Goal: Information Seeking & Learning: Learn about a topic

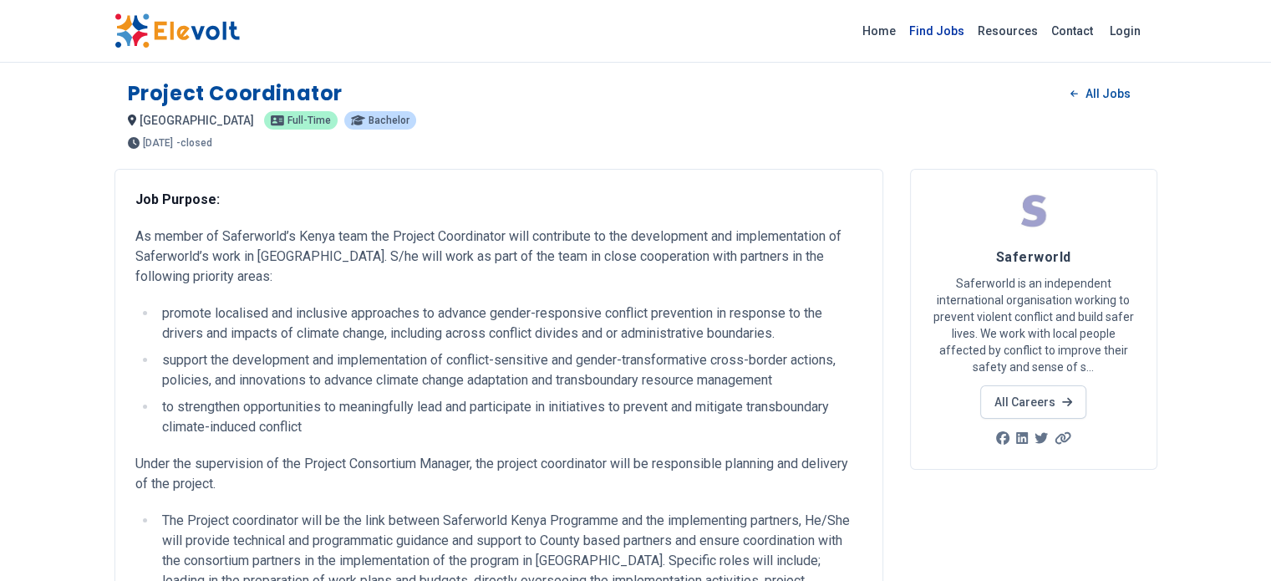
click at [971, 34] on link "Find Jobs" at bounding box center [936, 31] width 69 height 27
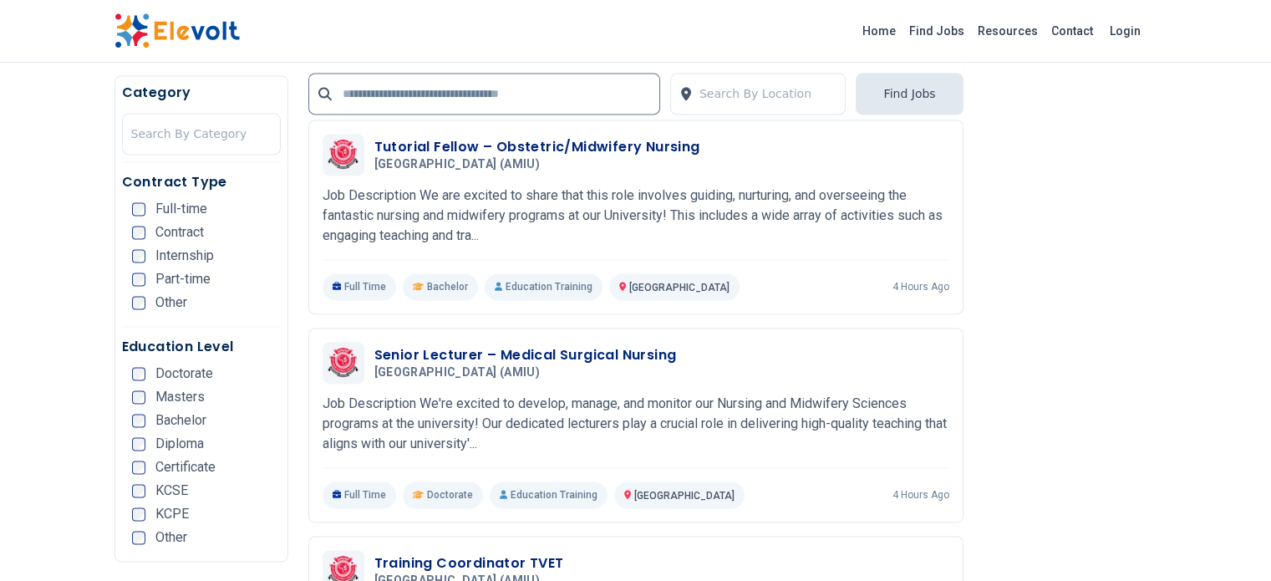
scroll to position [2480, 0]
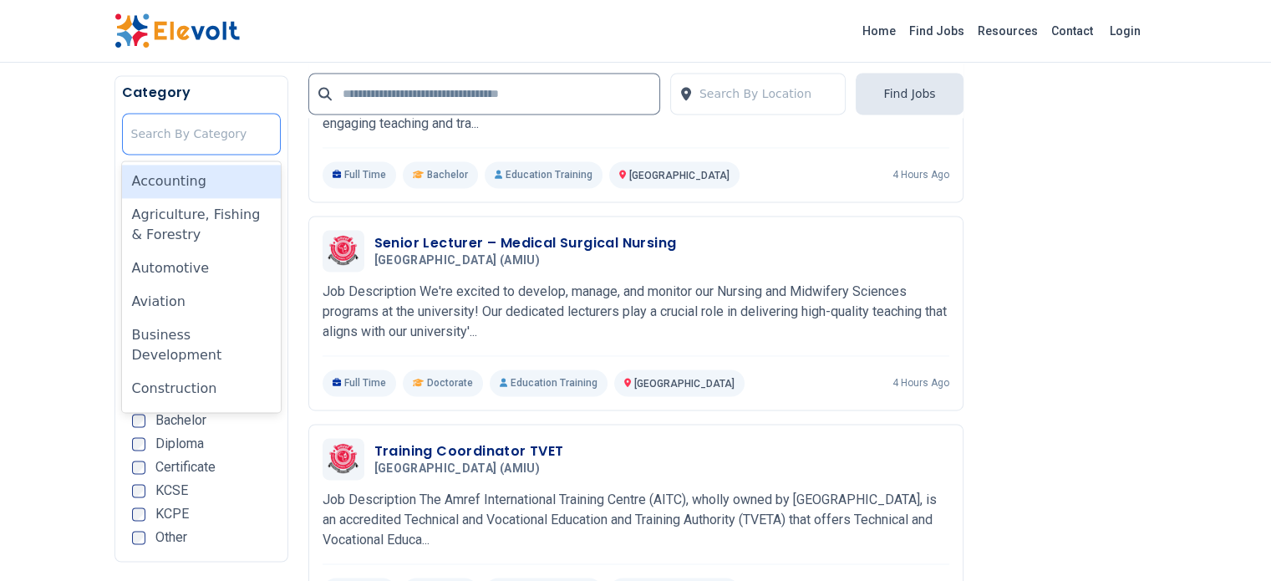
click at [131, 126] on div at bounding box center [201, 133] width 140 height 33
click at [178, 515] on li "KCPE" at bounding box center [206, 513] width 149 height 13
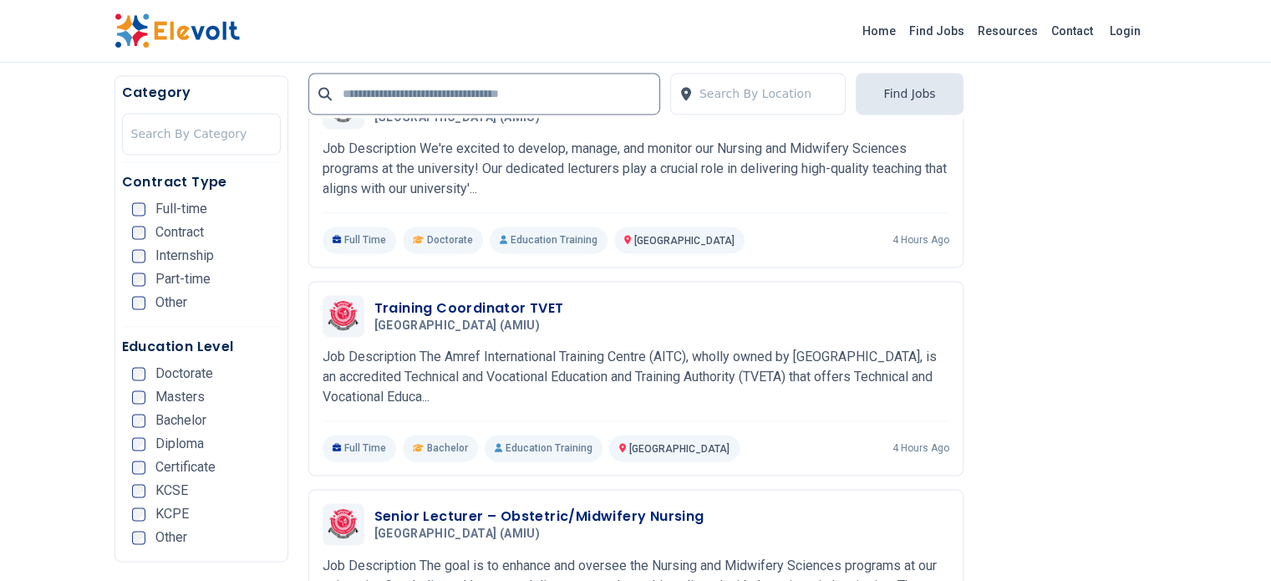
scroll to position [2454, 0]
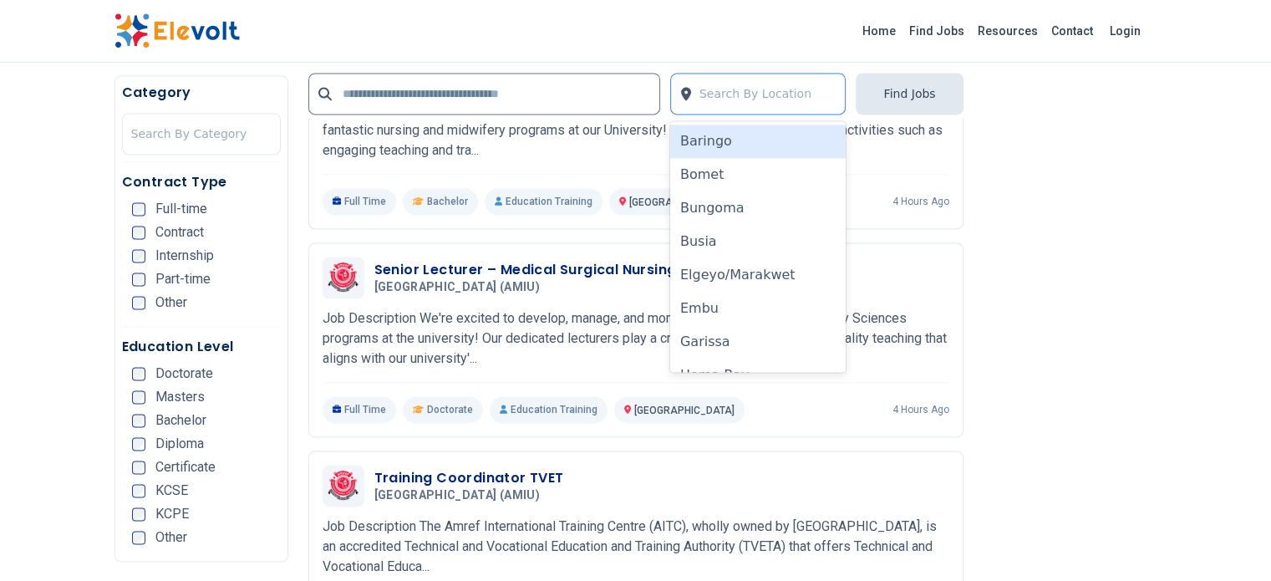
click at [743, 93] on div at bounding box center [768, 93] width 138 height 33
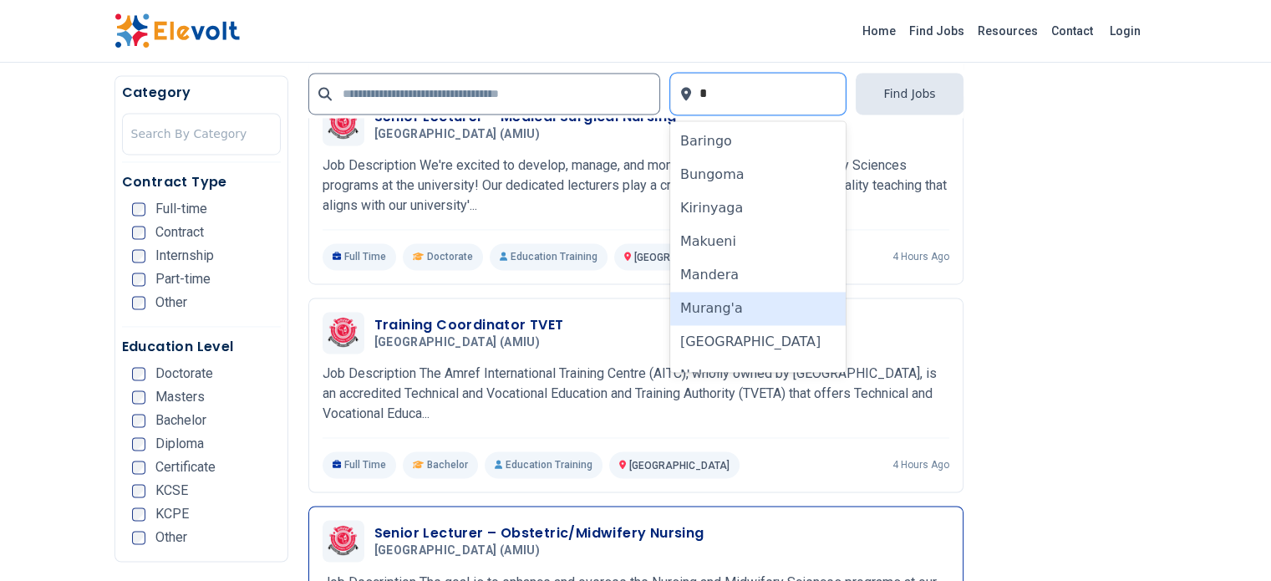
scroll to position [2621, 0]
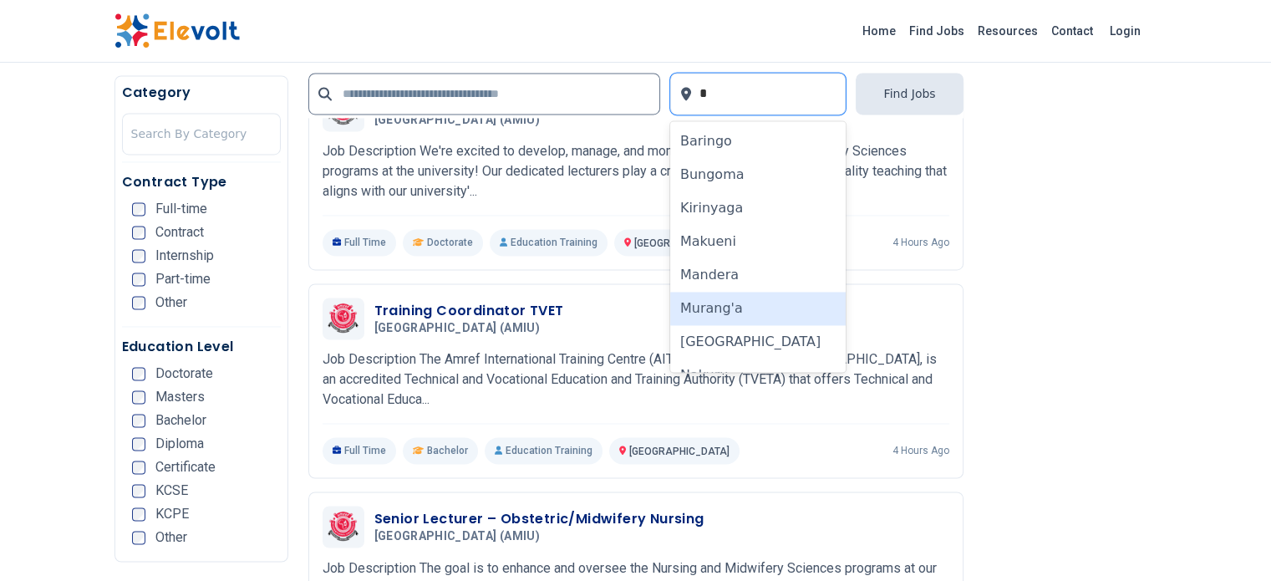
type input "*"
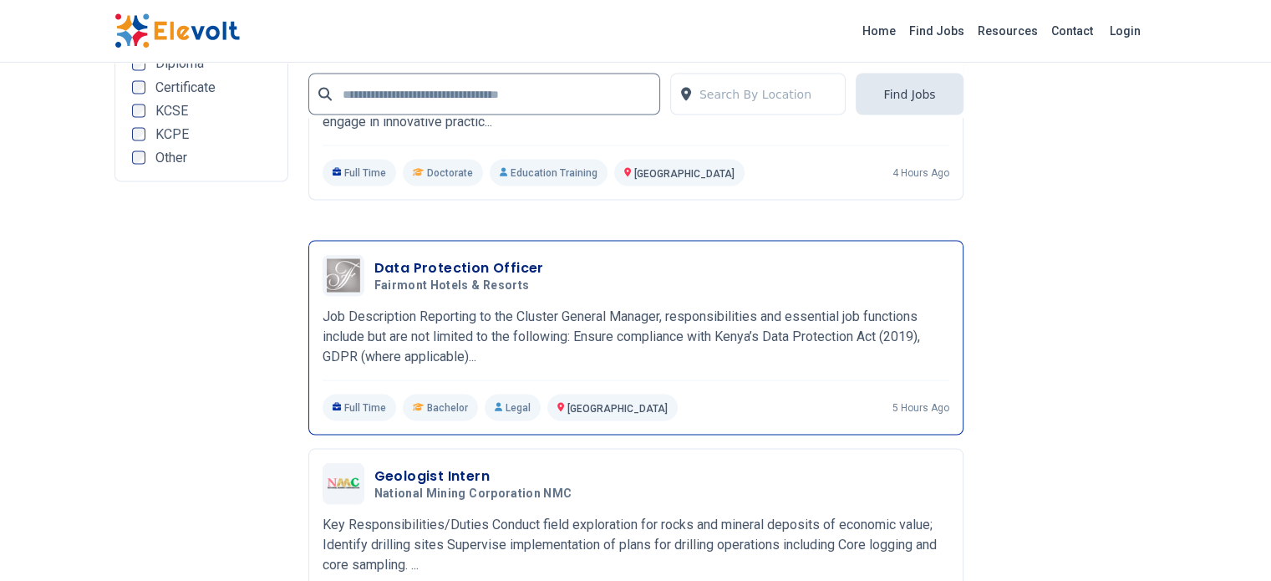
scroll to position [3079, 0]
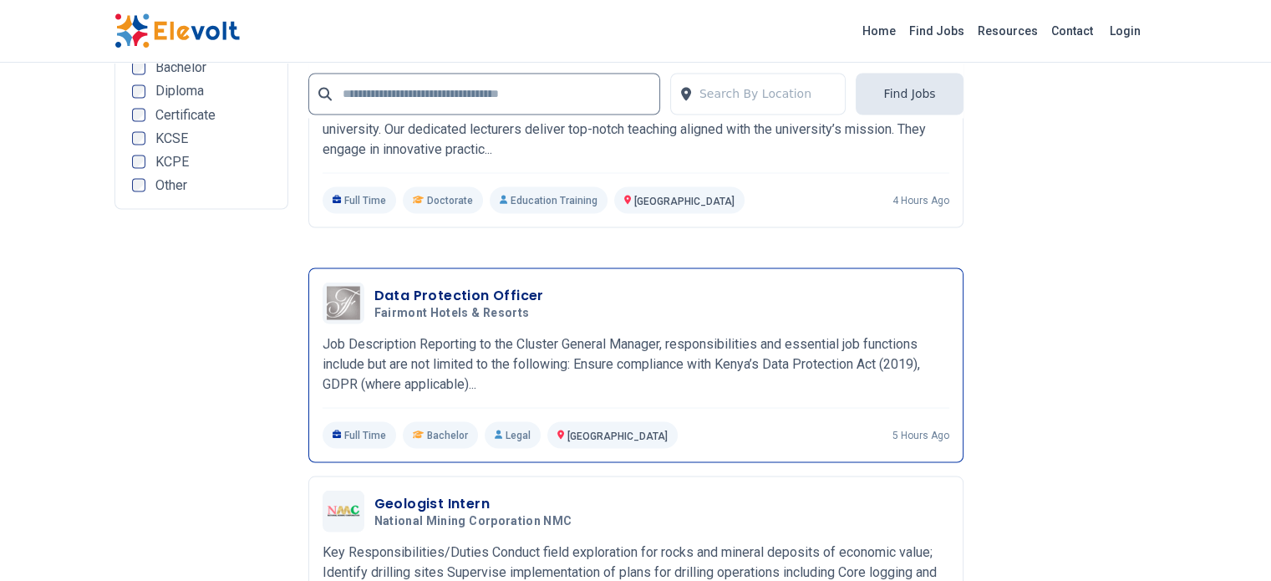
click at [435, 285] on h3 "Data Protection Officer" at bounding box center [459, 295] width 170 height 20
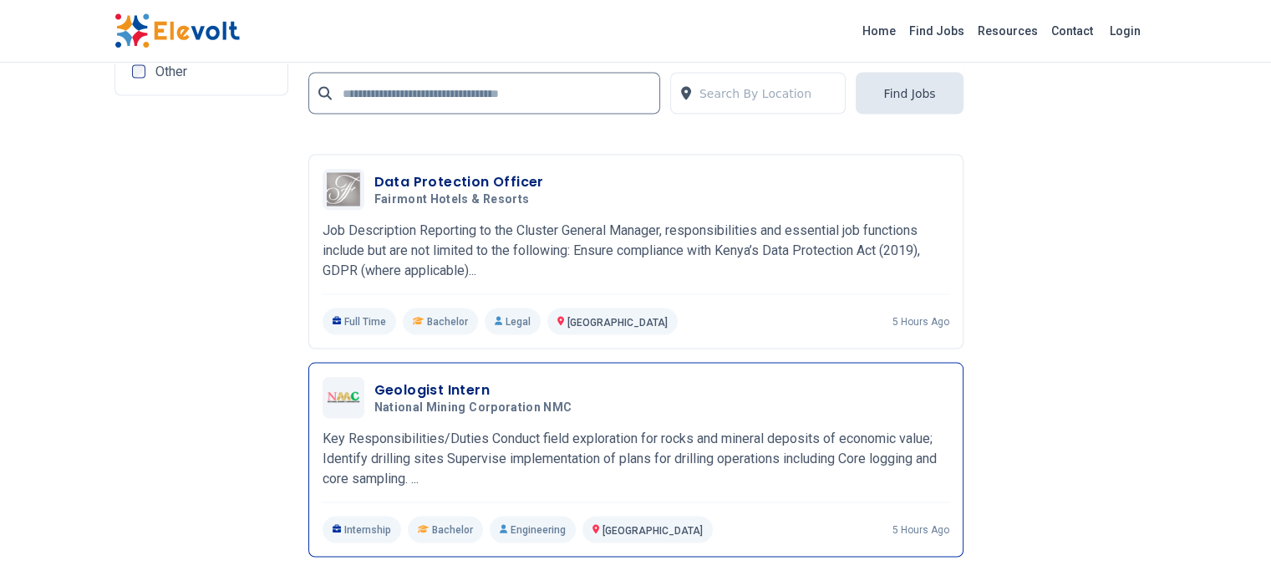
scroll to position [3246, 0]
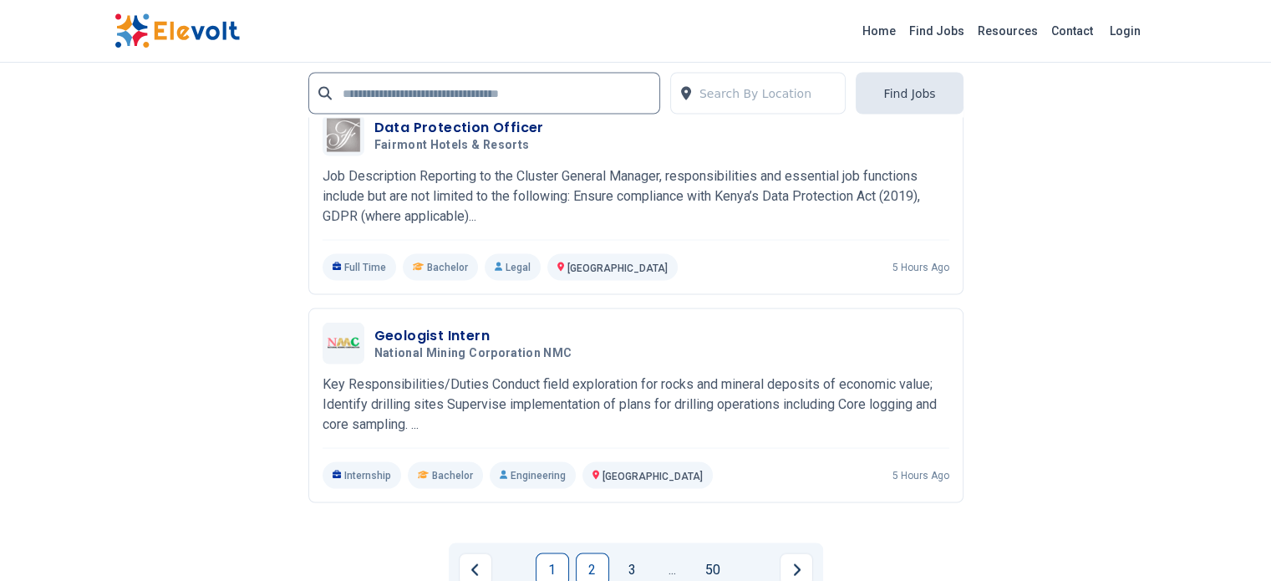
click at [587, 553] on link "2" at bounding box center [592, 569] width 33 height 33
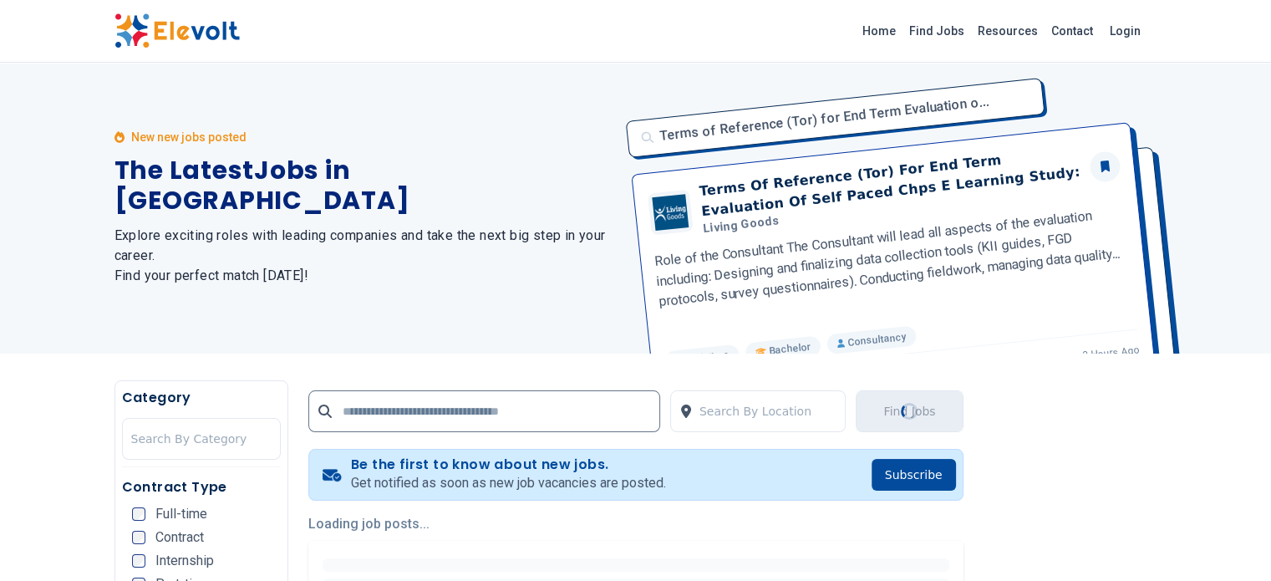
scroll to position [0, 0]
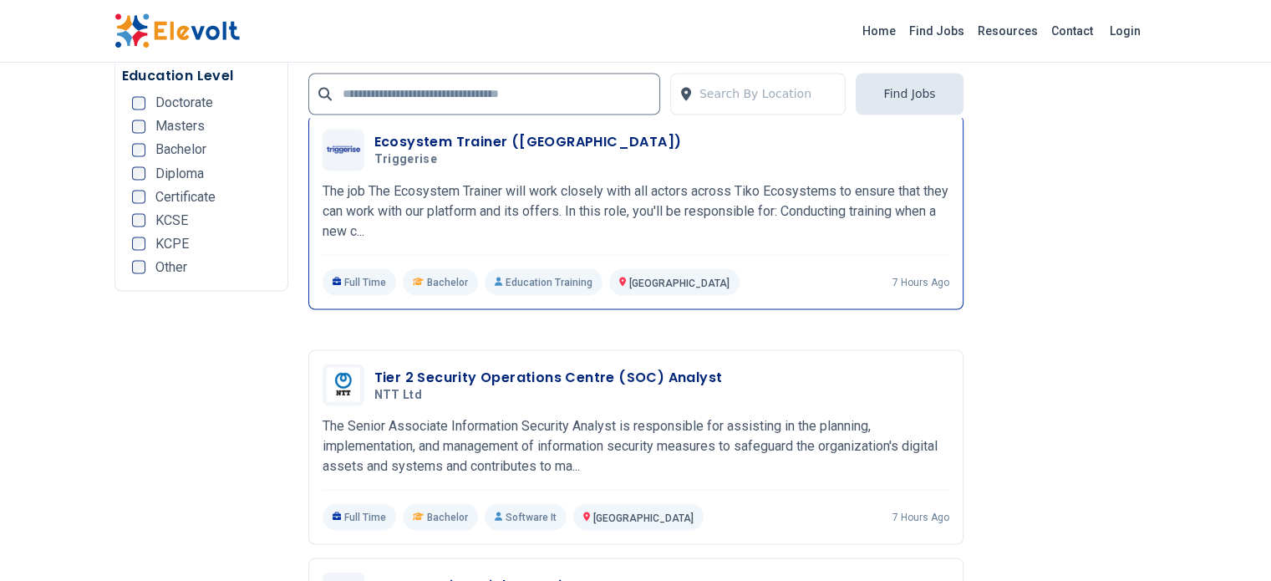
scroll to position [3007, 0]
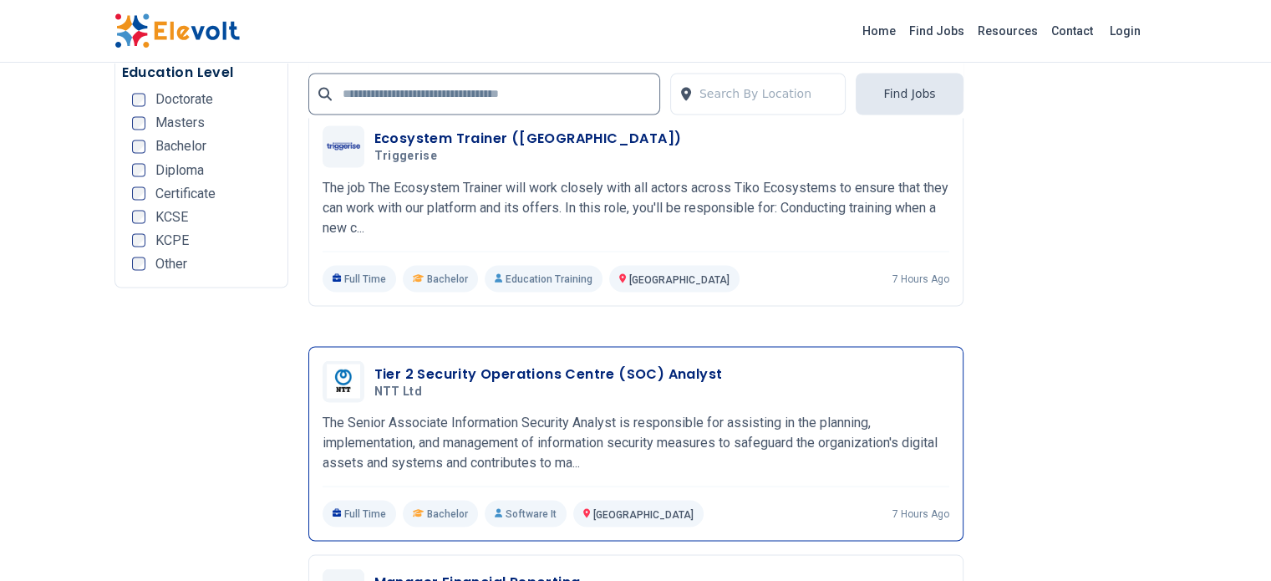
click at [520, 363] on h3 "Tier 2 Security Operations Centre (SOC) Analyst" at bounding box center [548, 373] width 348 height 20
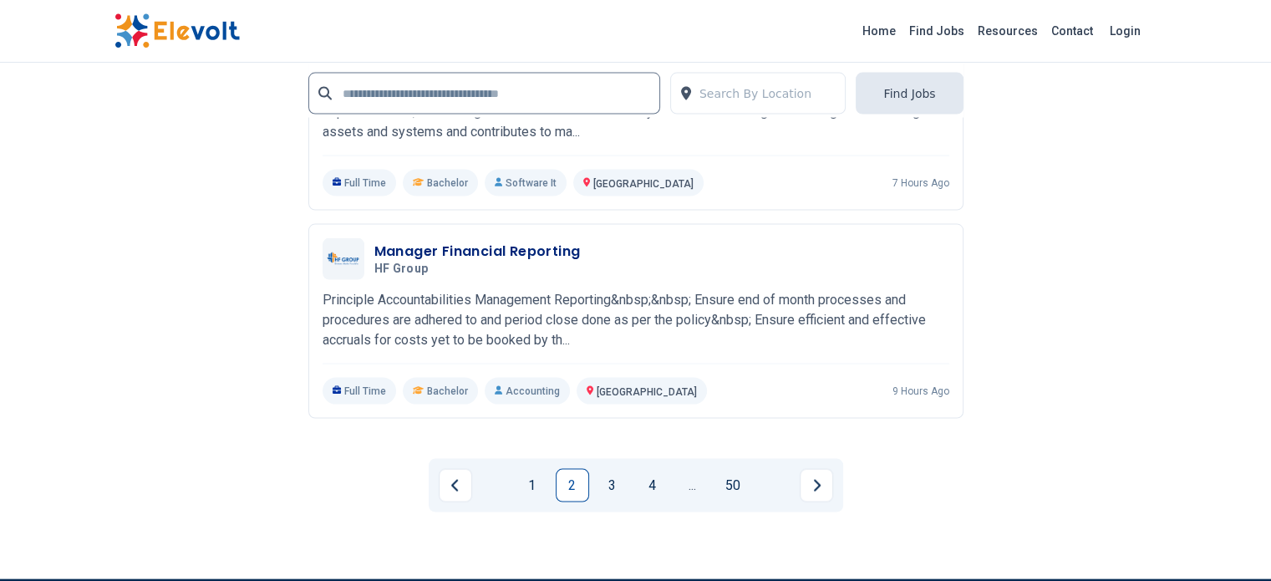
scroll to position [3342, 0]
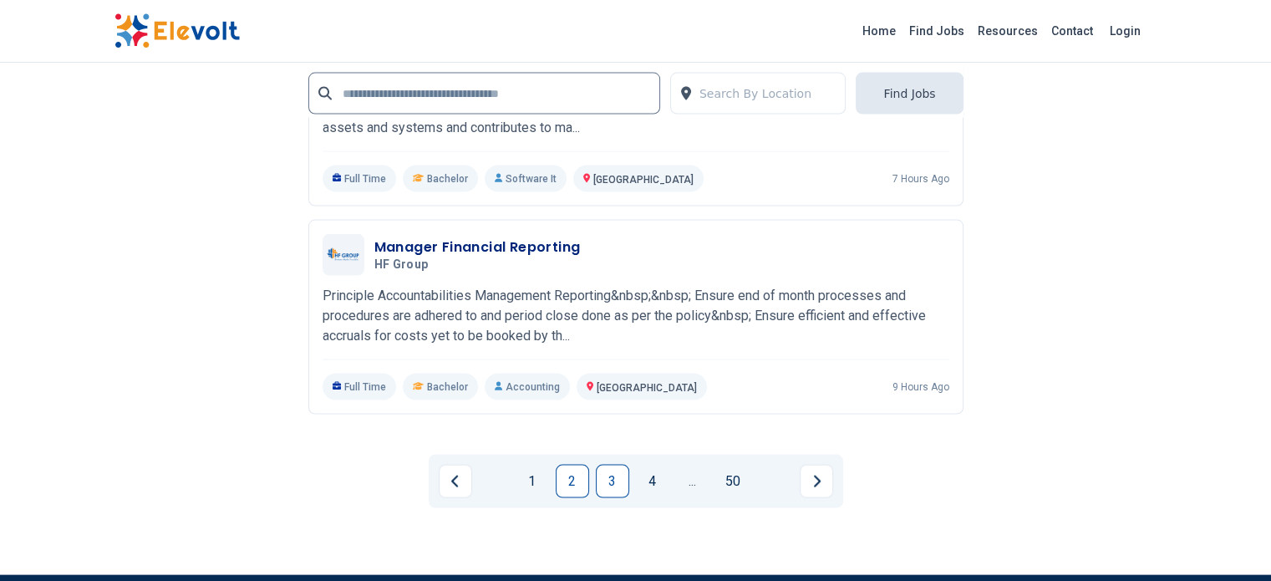
click at [605, 464] on link "3" at bounding box center [612, 480] width 33 height 33
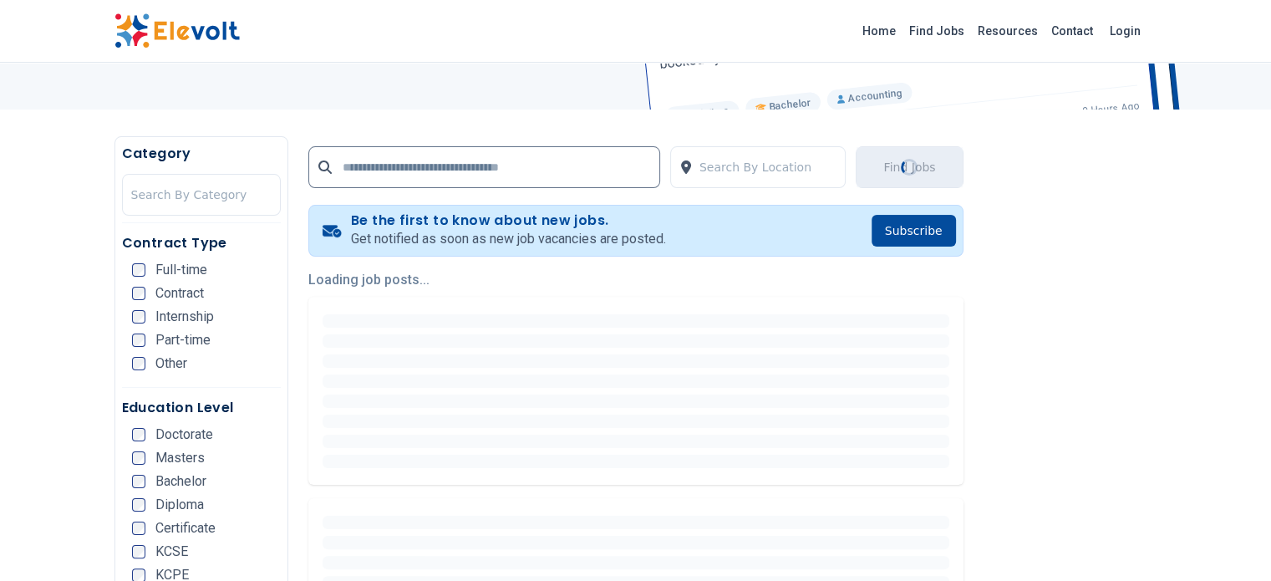
scroll to position [251, 0]
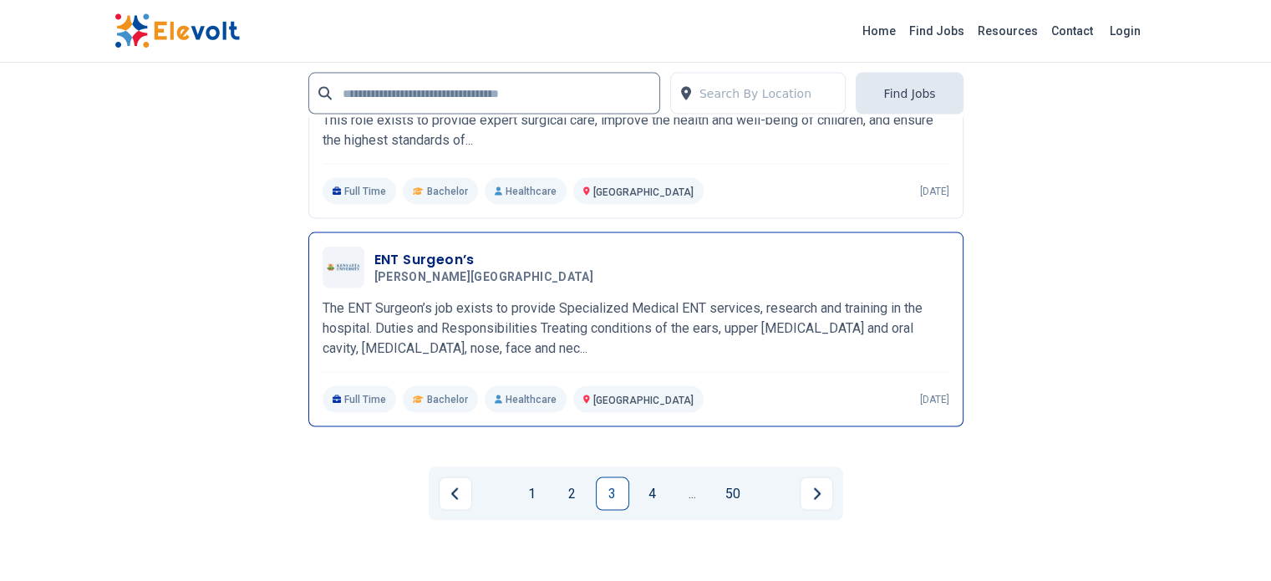
scroll to position [3342, 0]
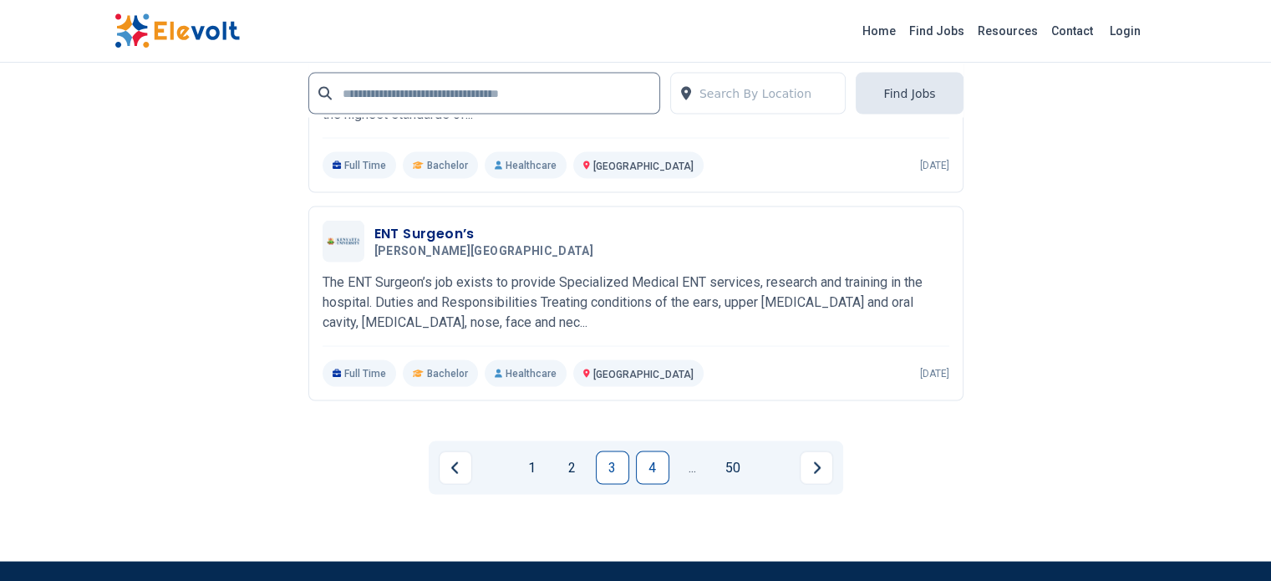
click at [658, 451] on link "4" at bounding box center [652, 467] width 33 height 33
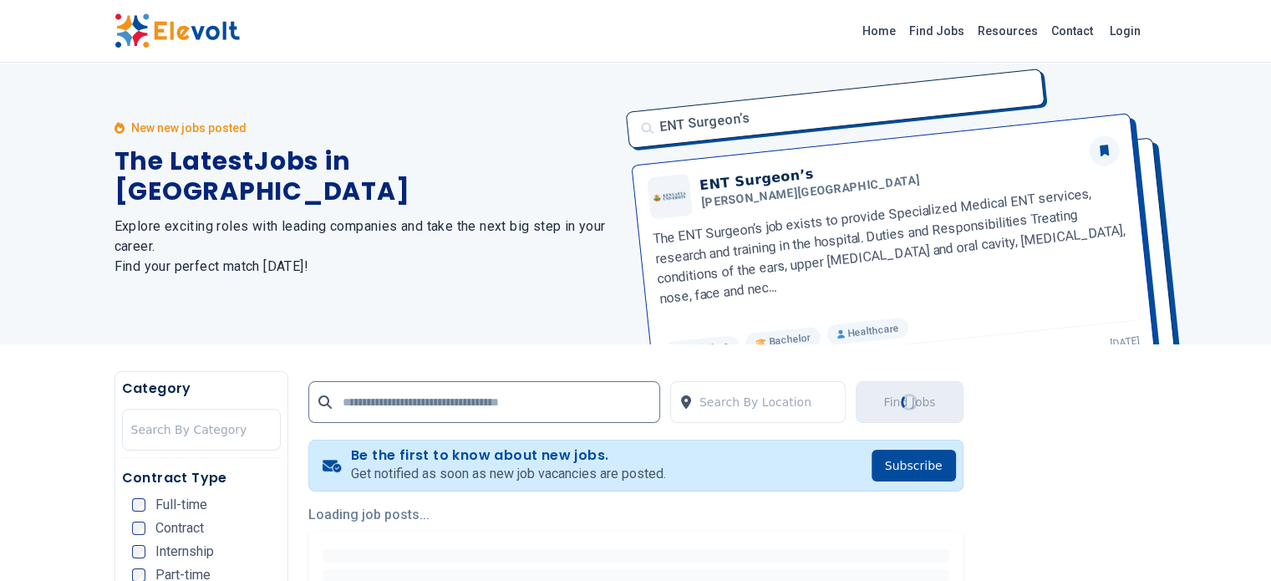
scroll to position [0, 0]
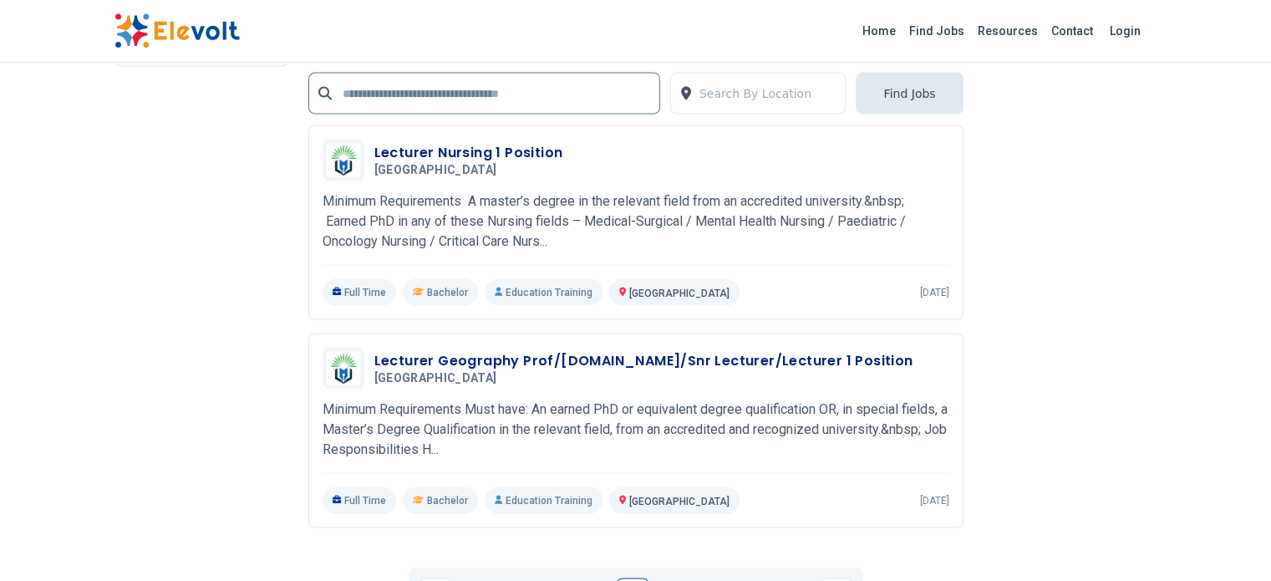
scroll to position [3258, 0]
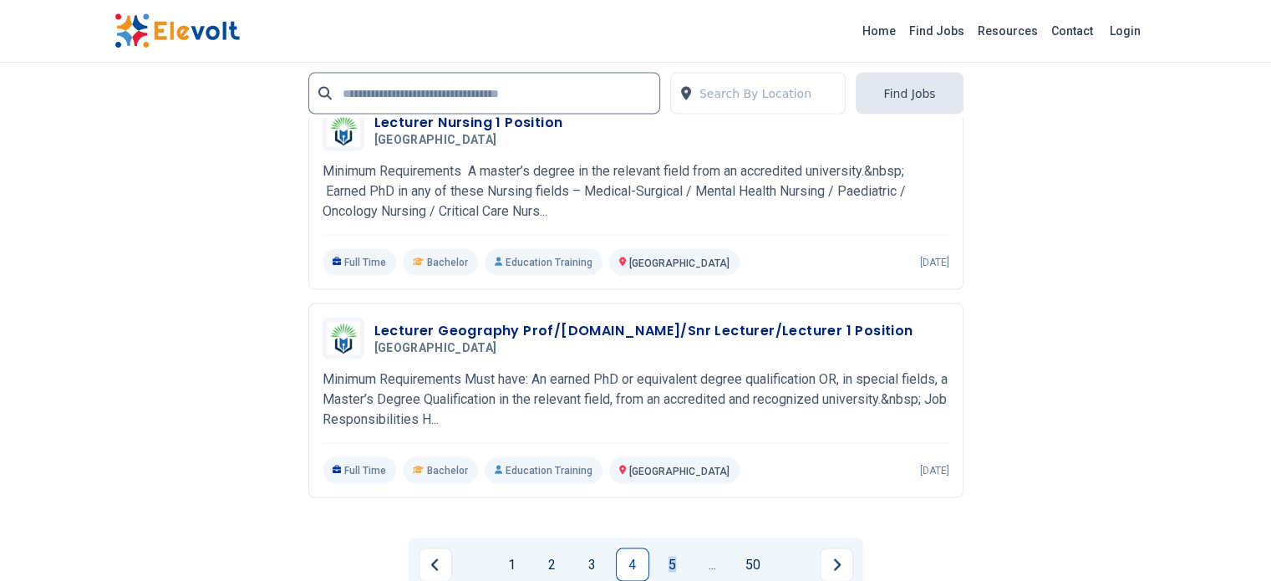
click at [671, 548] on link "5" at bounding box center [672, 564] width 33 height 33
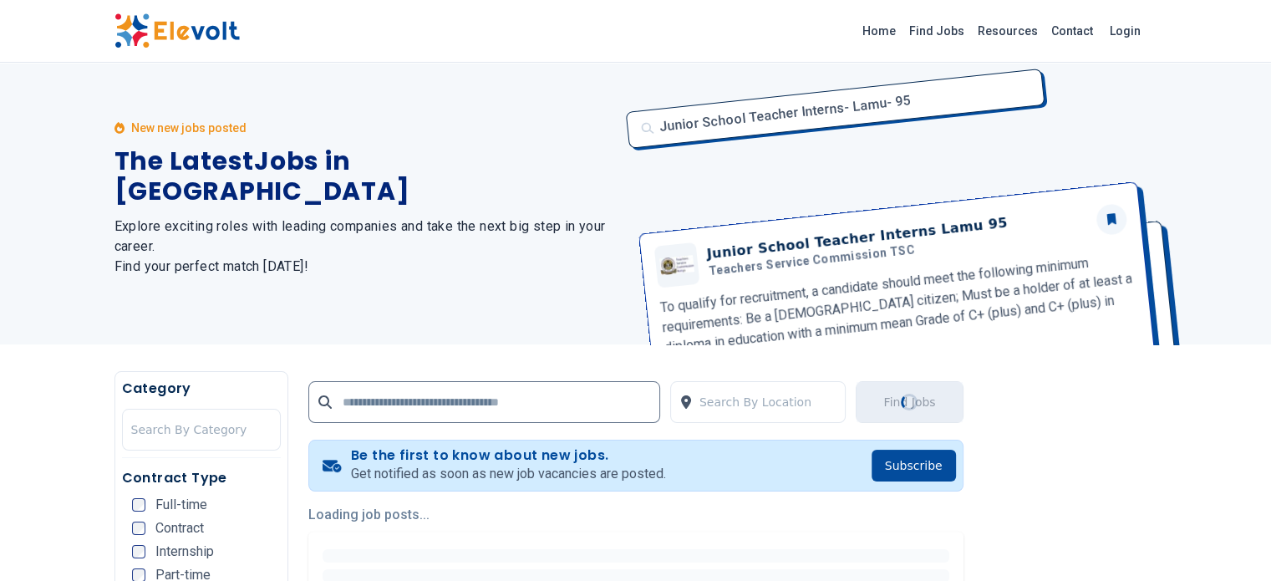
scroll to position [0, 0]
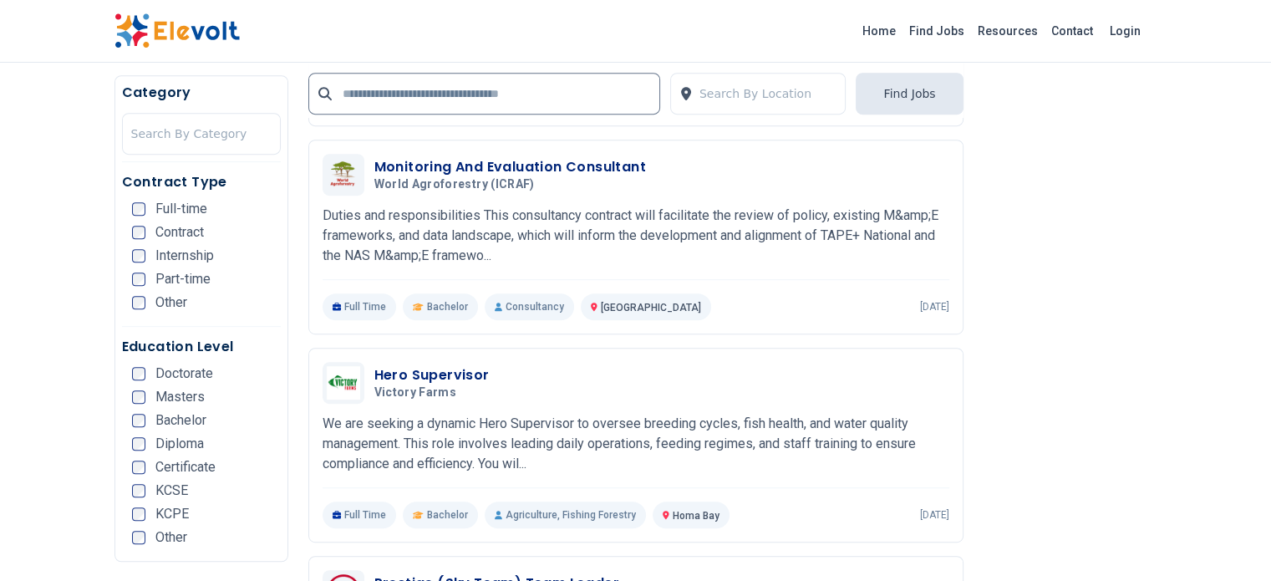
scroll to position [835, 0]
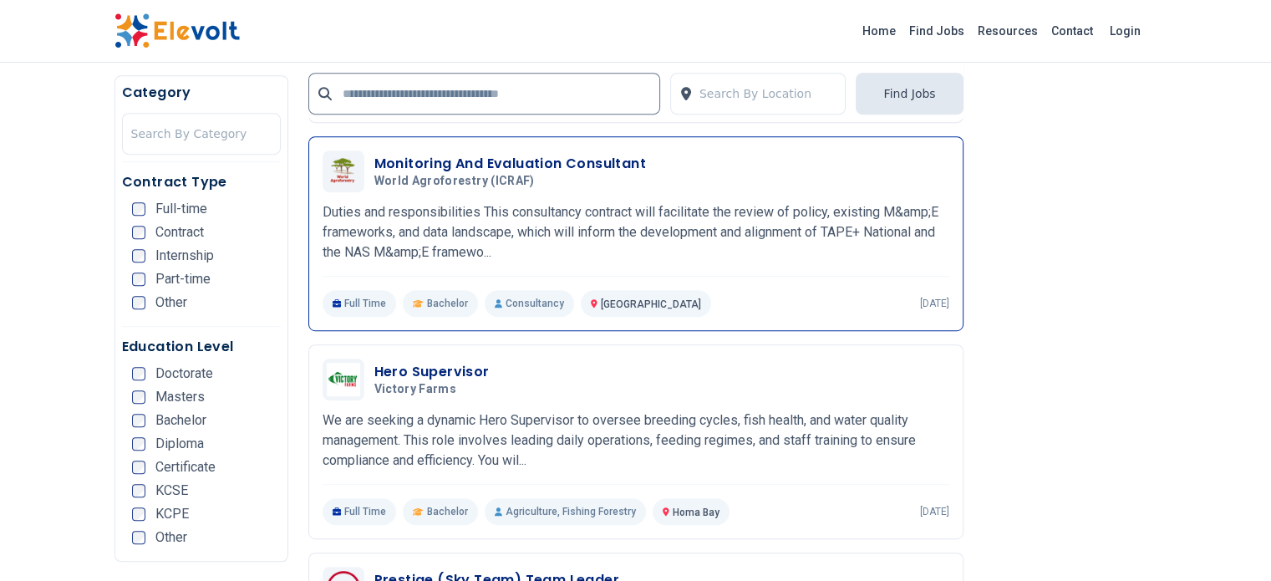
click at [468, 154] on h3 "Monitoring And Evaluation Consultant" at bounding box center [509, 164] width 271 height 20
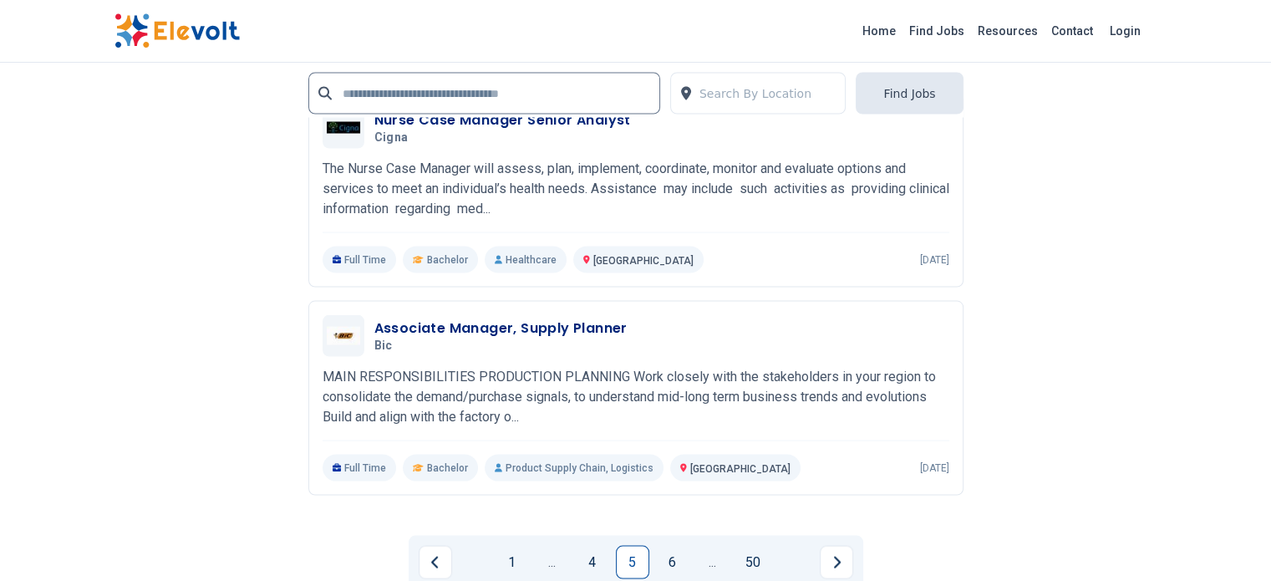
scroll to position [3258, 0]
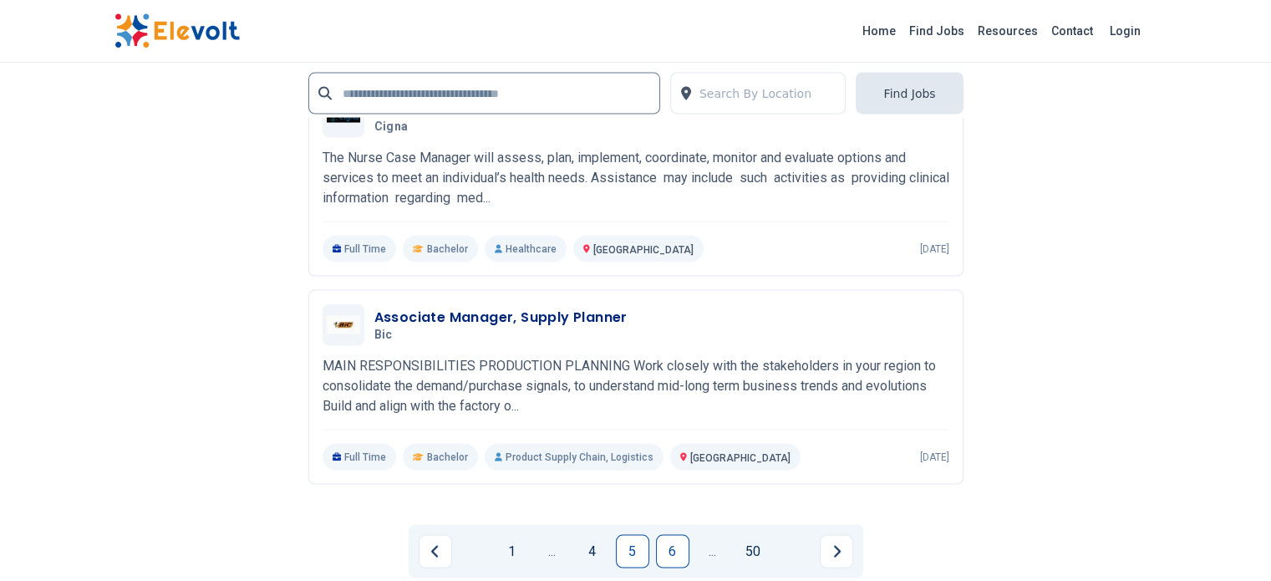
click at [663, 535] on link "6" at bounding box center [672, 551] width 33 height 33
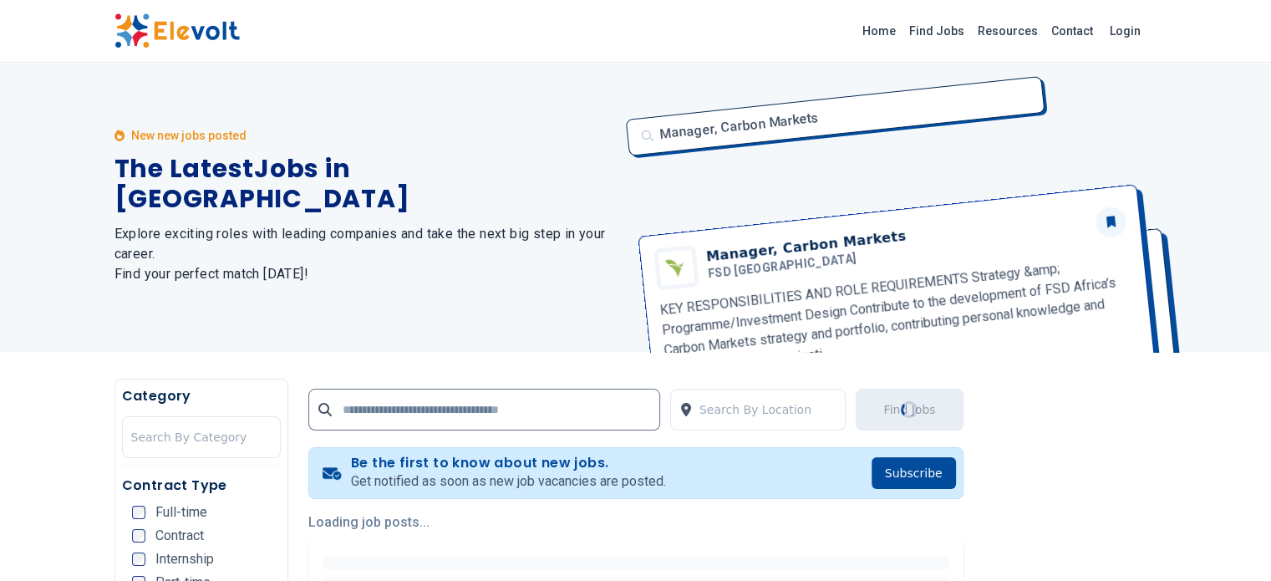
scroll to position [0, 0]
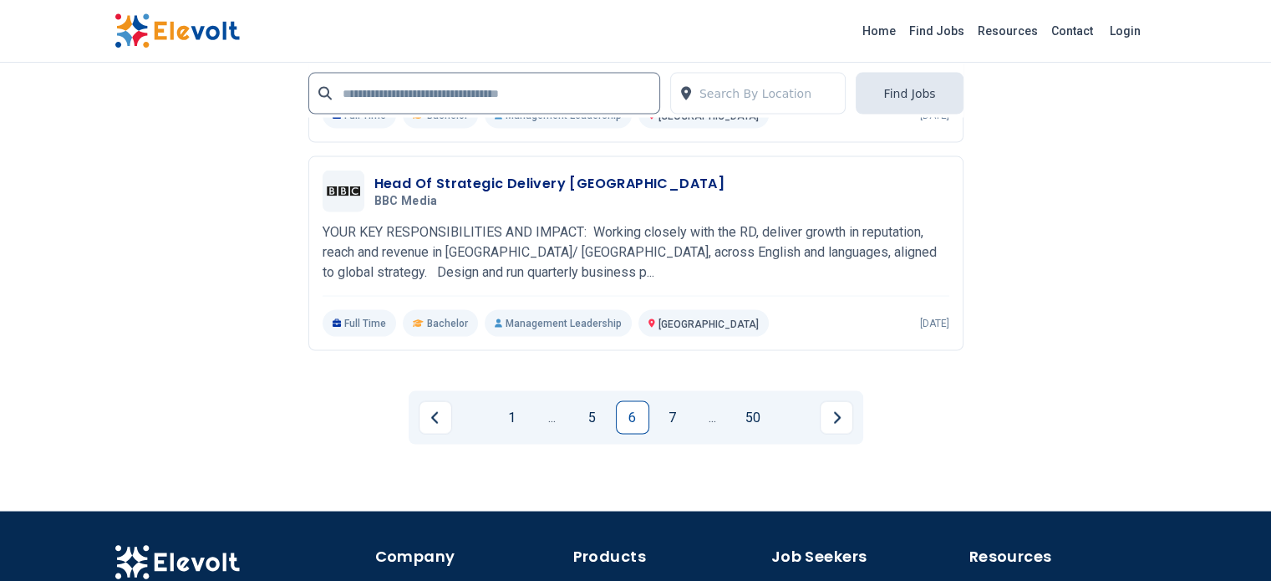
scroll to position [3425, 0]
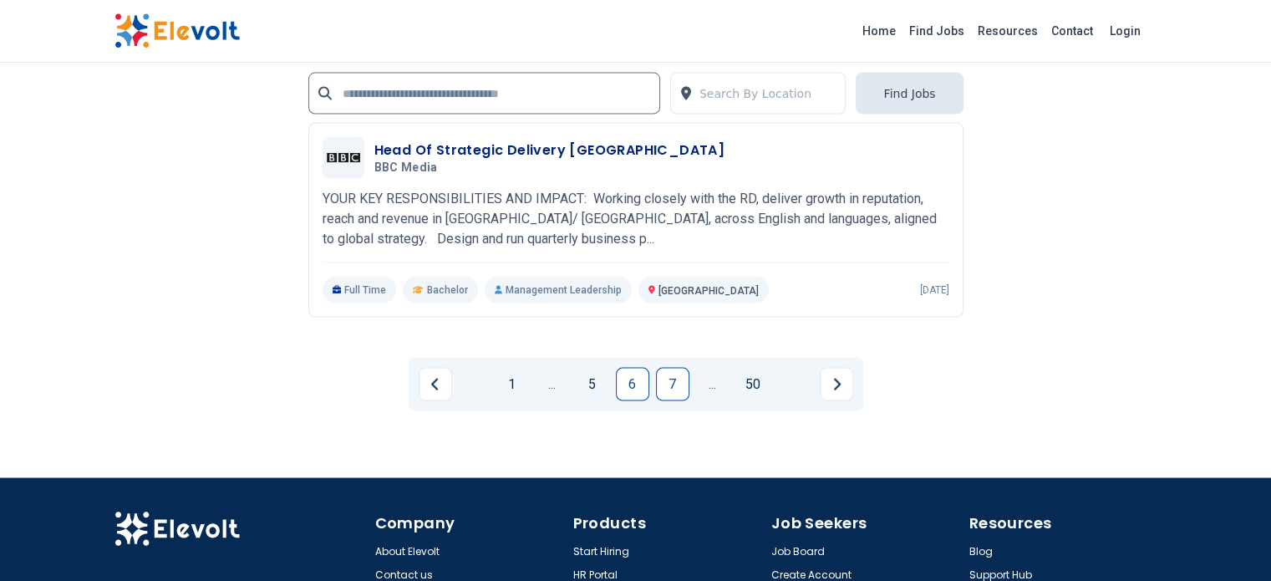
click at [672, 368] on link "7" at bounding box center [672, 384] width 33 height 33
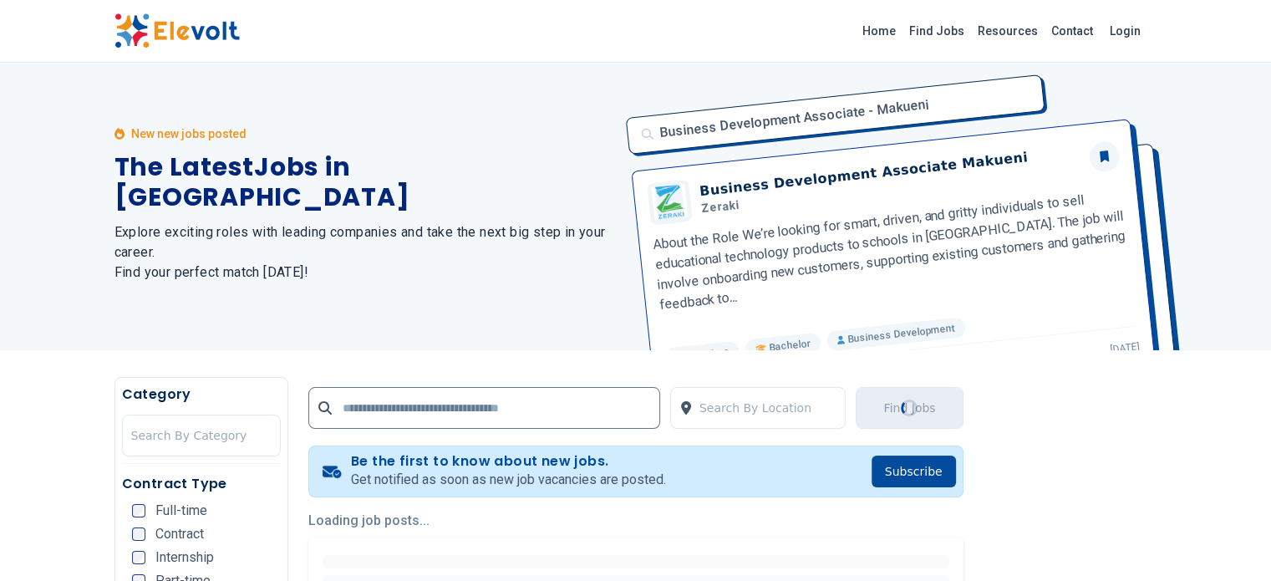
scroll to position [0, 0]
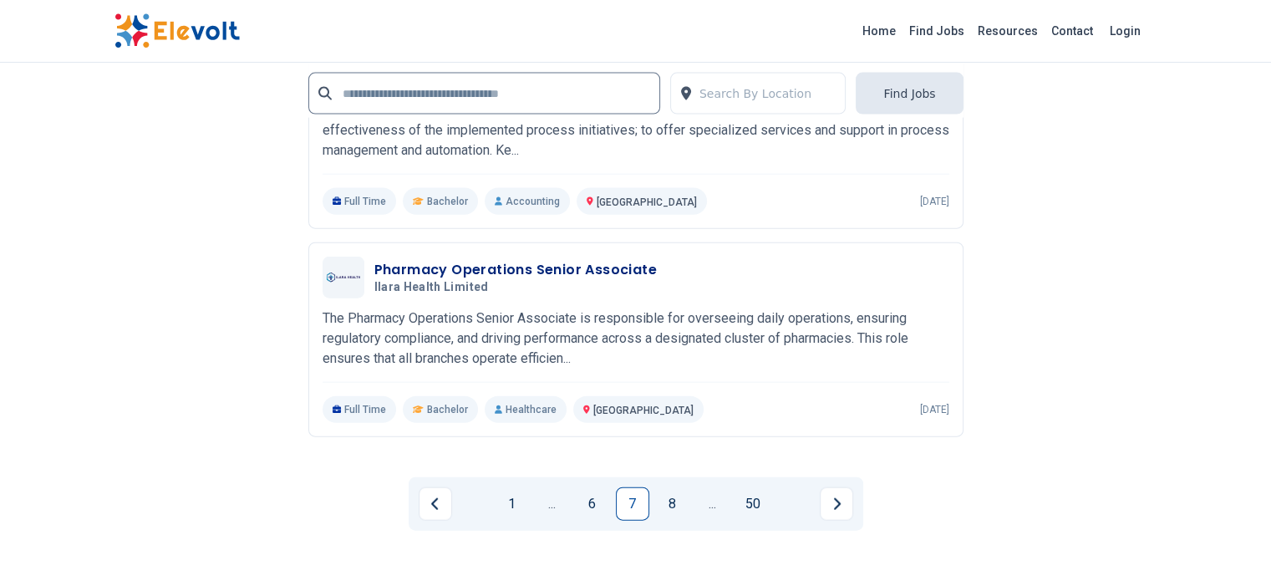
scroll to position [3910, 0]
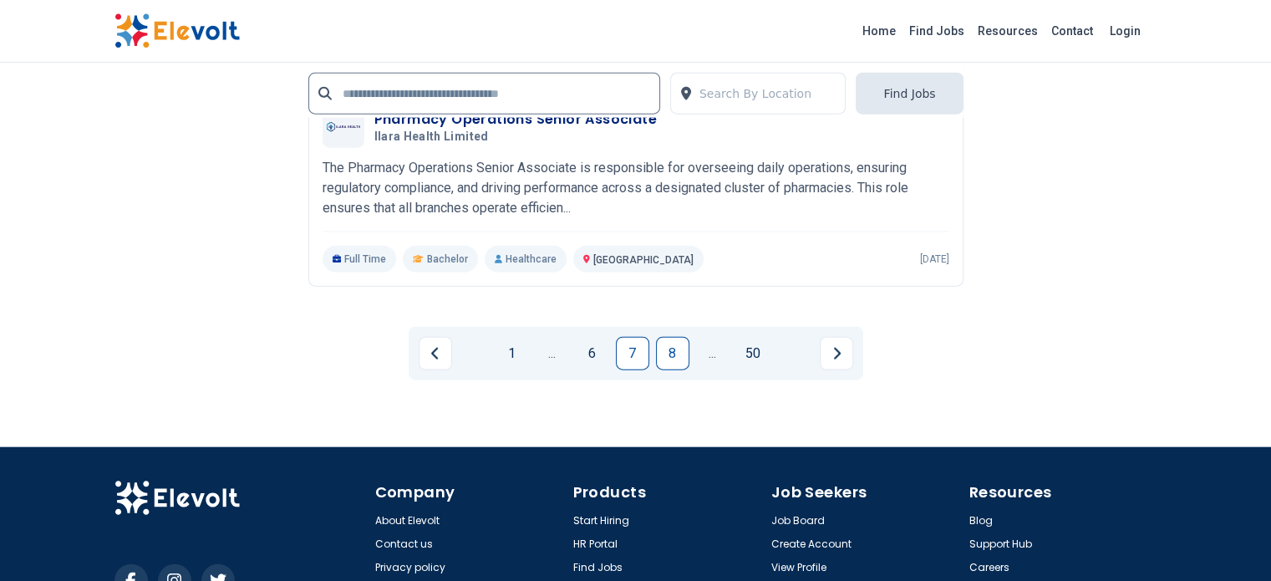
click at [670, 337] on link "8" at bounding box center [672, 353] width 33 height 33
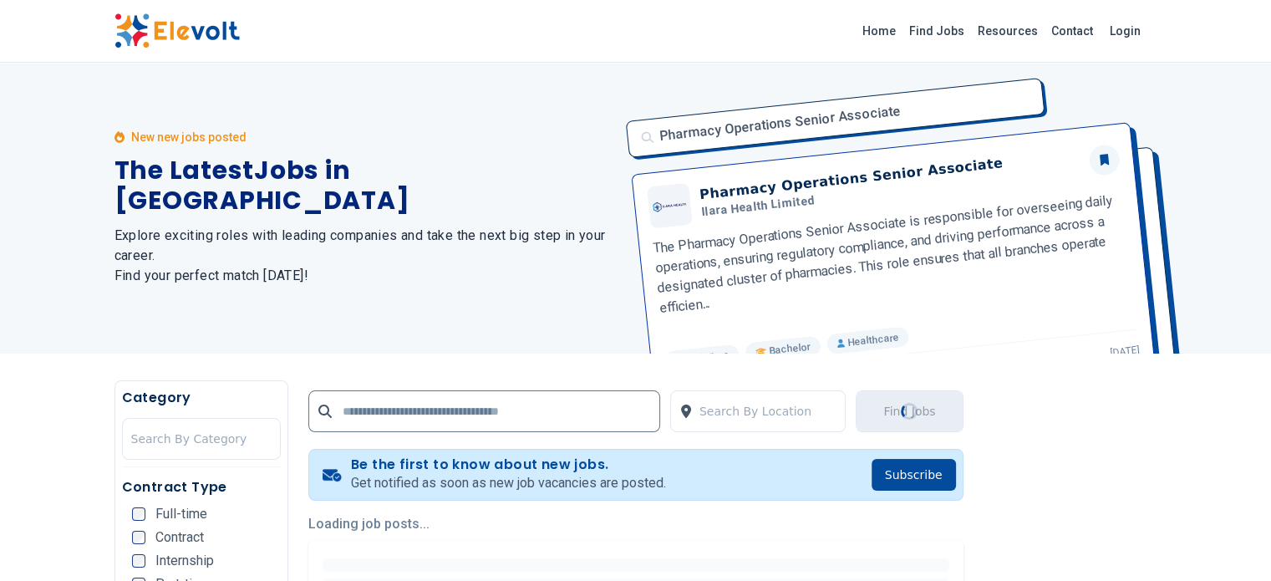
scroll to position [0, 0]
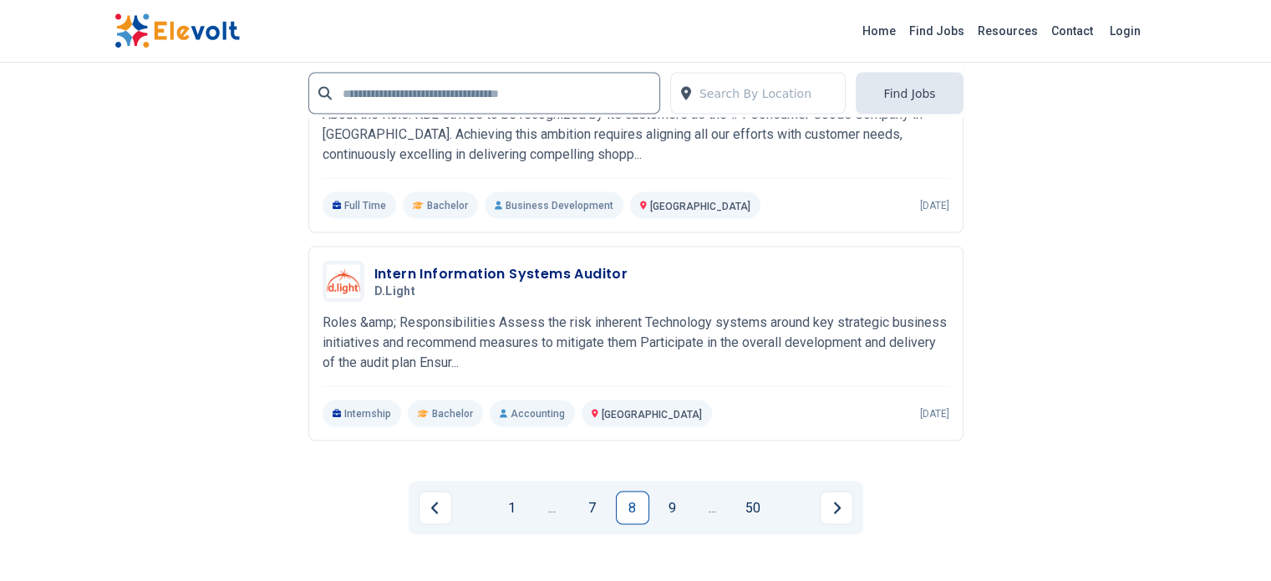
scroll to position [3425, 0]
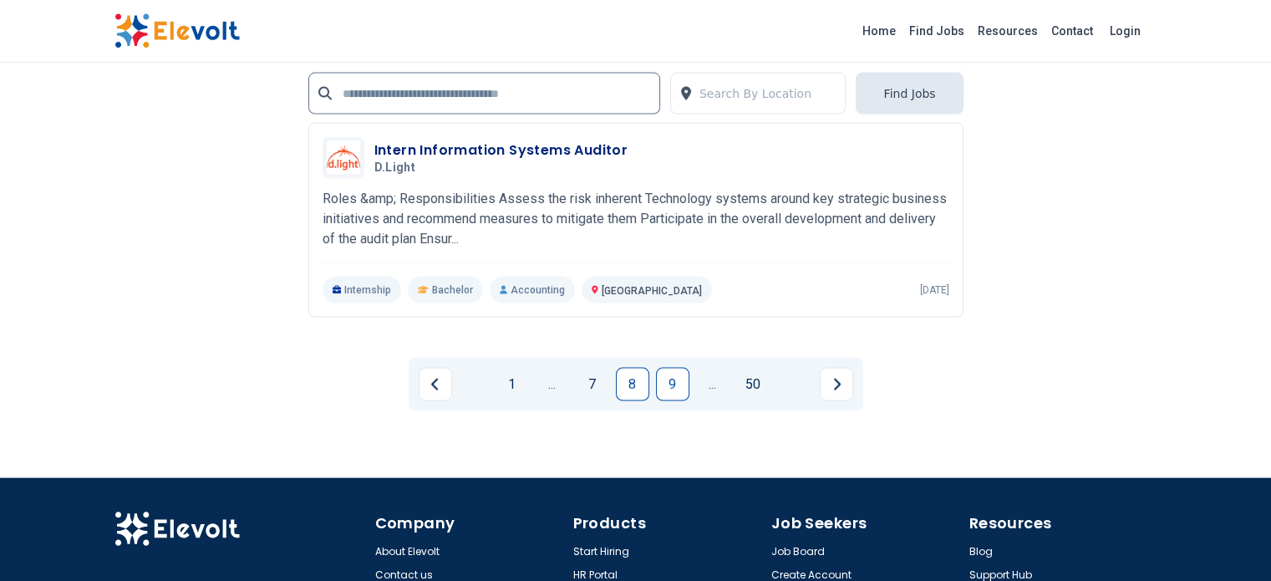
click at [680, 368] on link "9" at bounding box center [672, 384] width 33 height 33
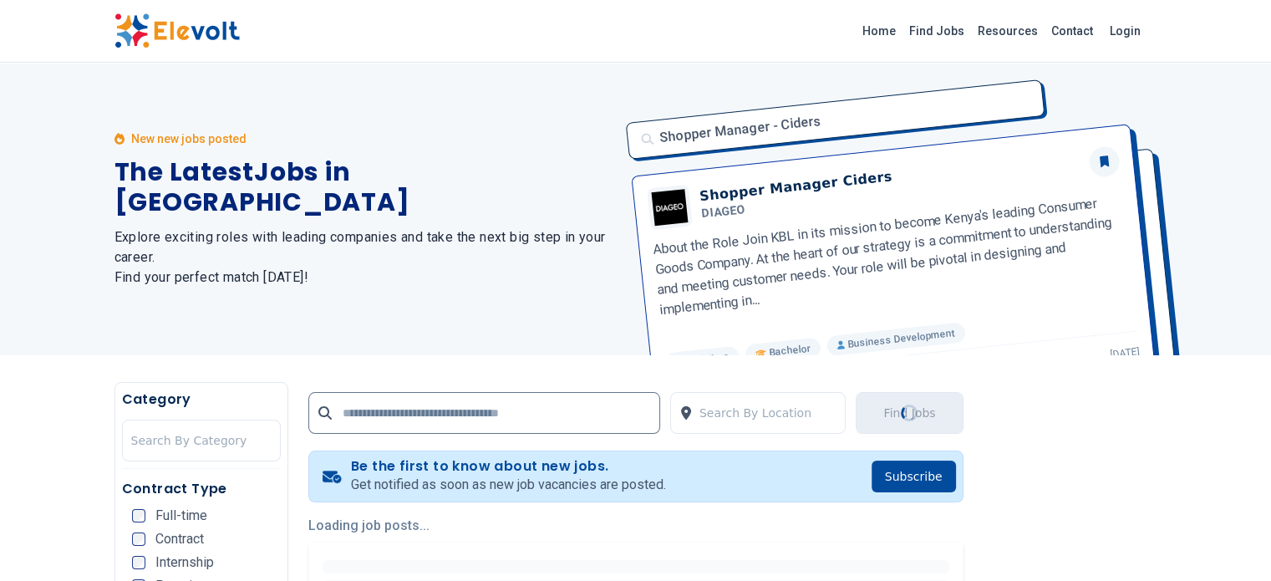
scroll to position [0, 0]
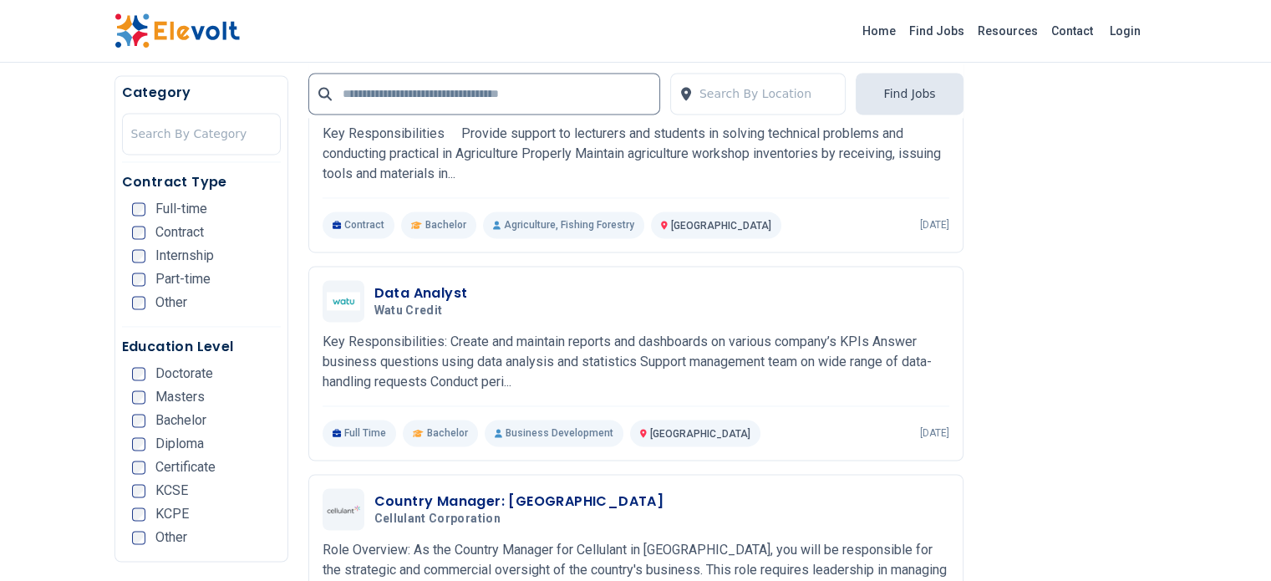
scroll to position [2590, 0]
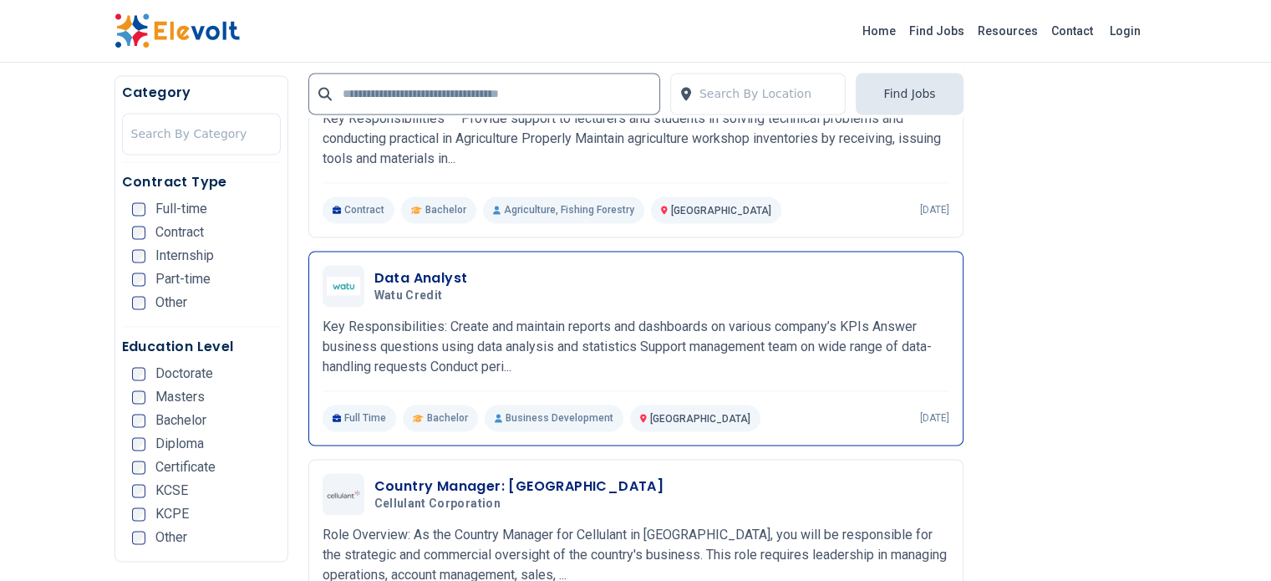
click at [374, 268] on h3 "Data Analyst" at bounding box center [421, 278] width 94 height 20
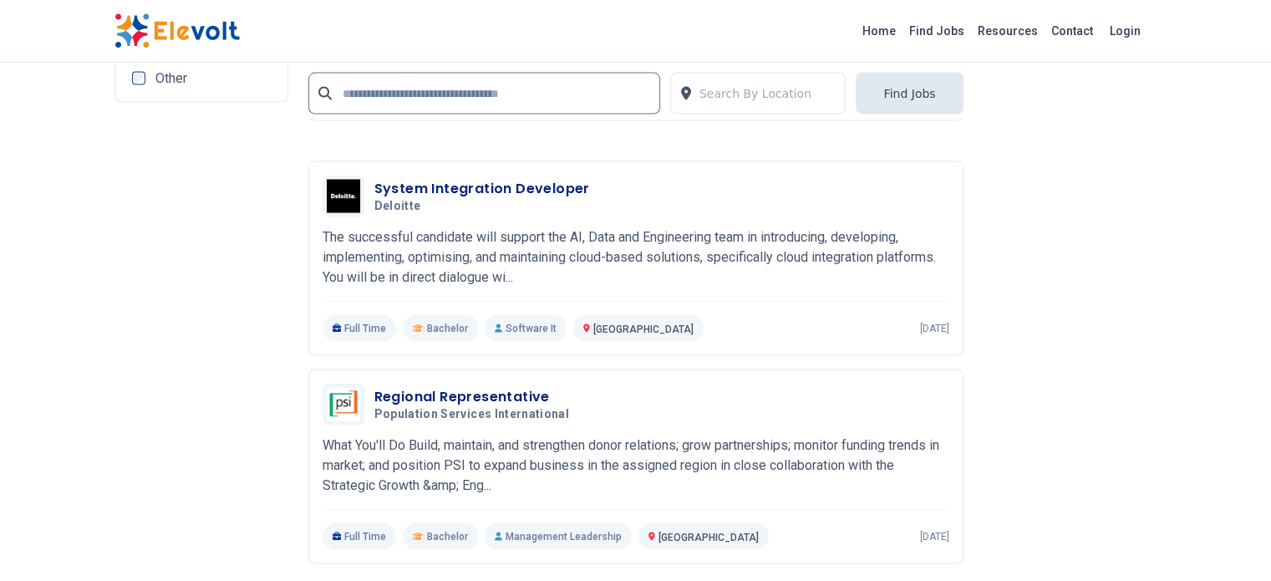
scroll to position [3509, 0]
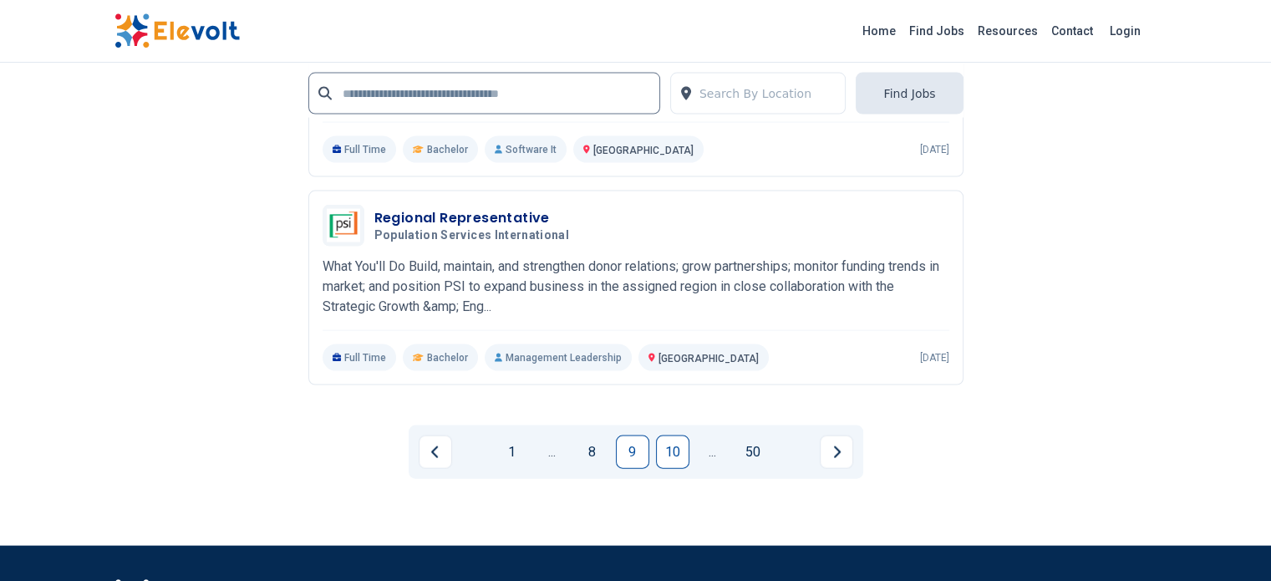
click at [671, 435] on link "10" at bounding box center [672, 451] width 33 height 33
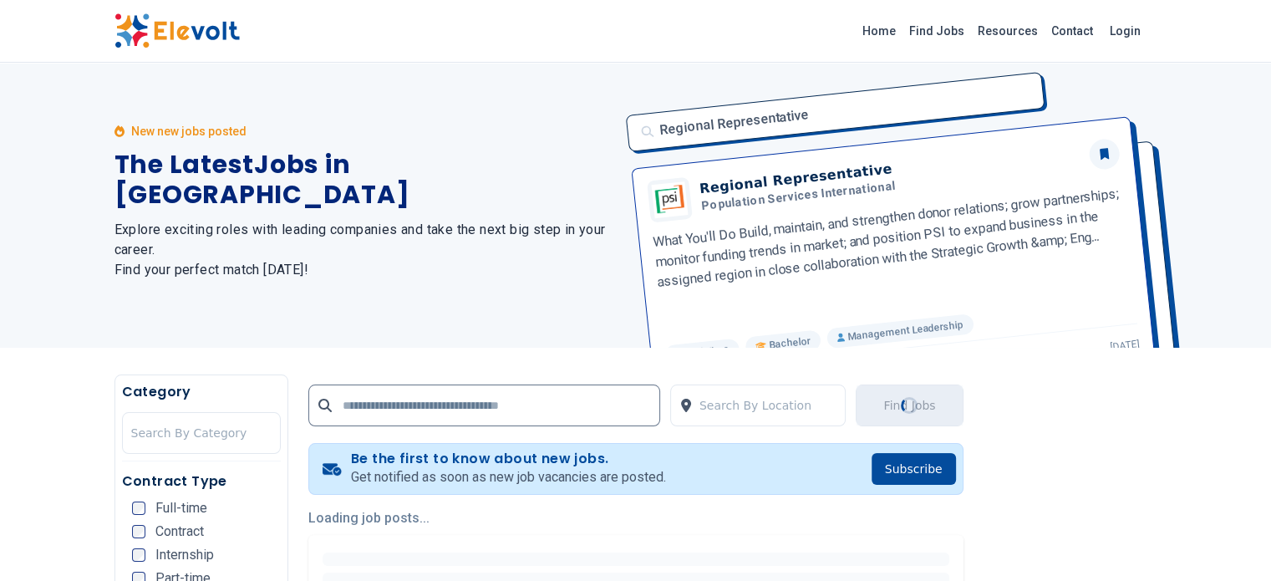
scroll to position [0, 0]
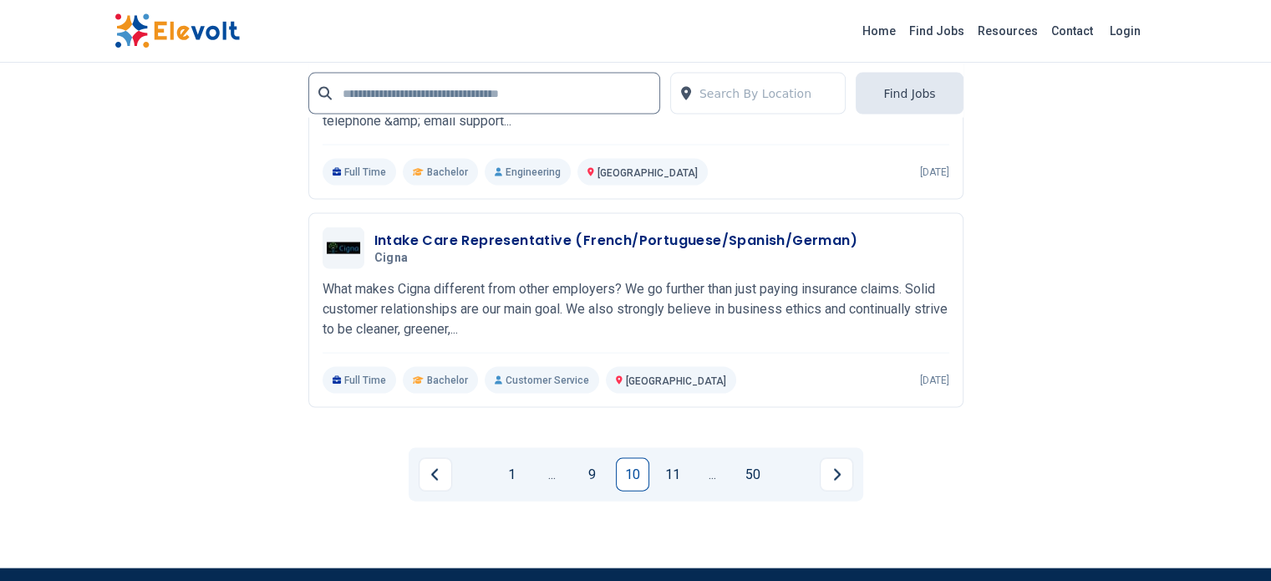
scroll to position [3509, 0]
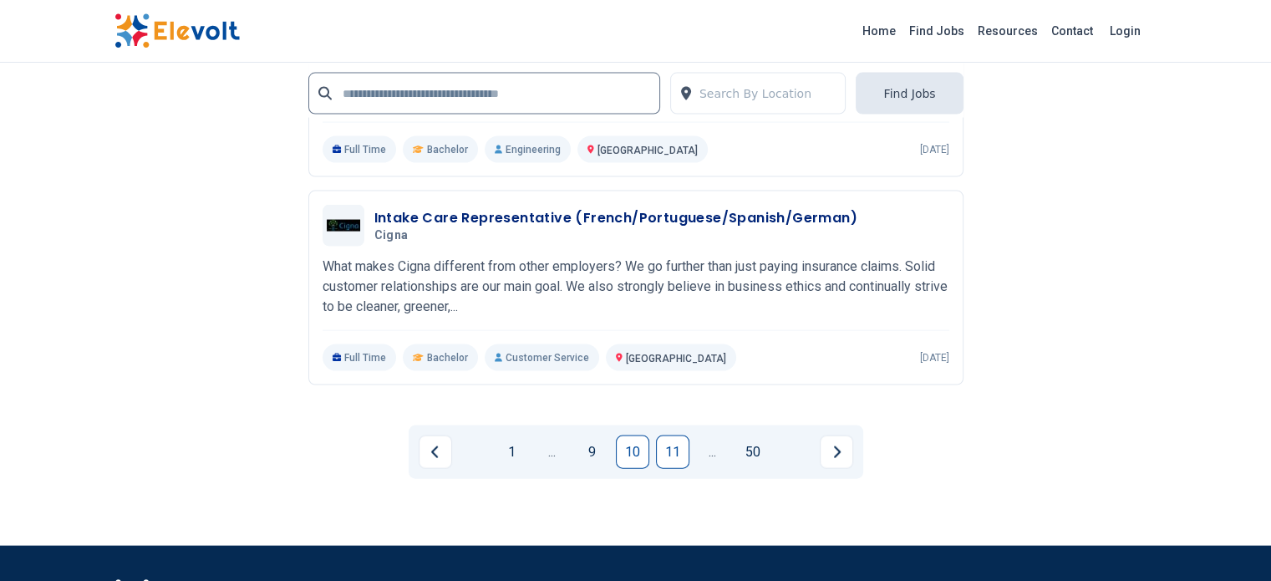
click at [670, 435] on link "11" at bounding box center [672, 451] width 33 height 33
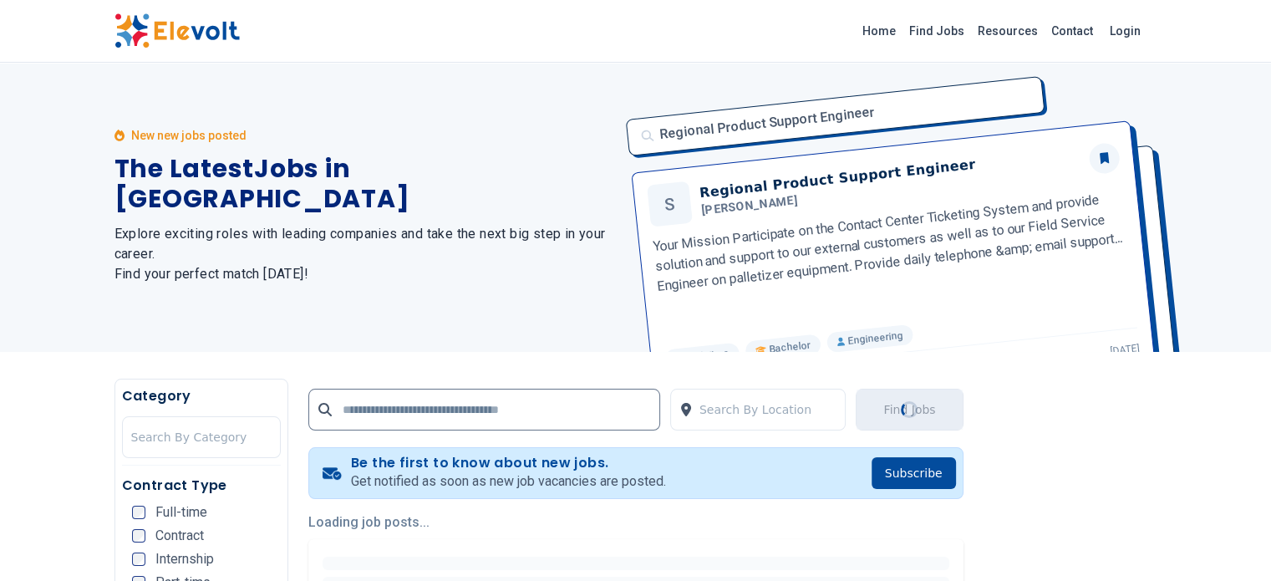
scroll to position [0, 0]
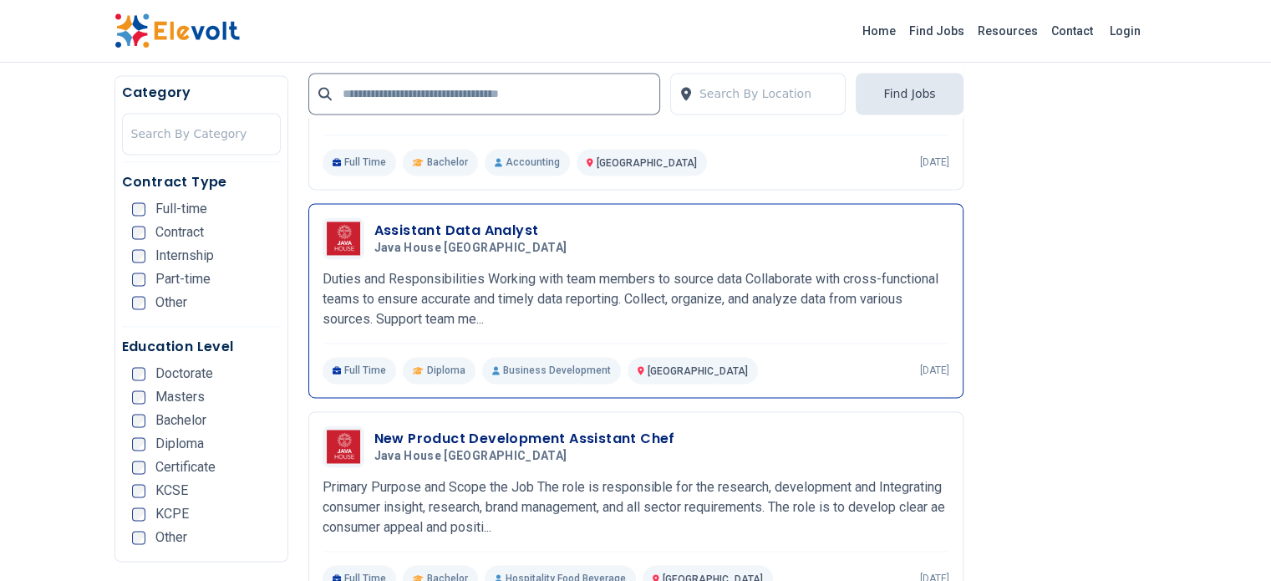
scroll to position [2506, 0]
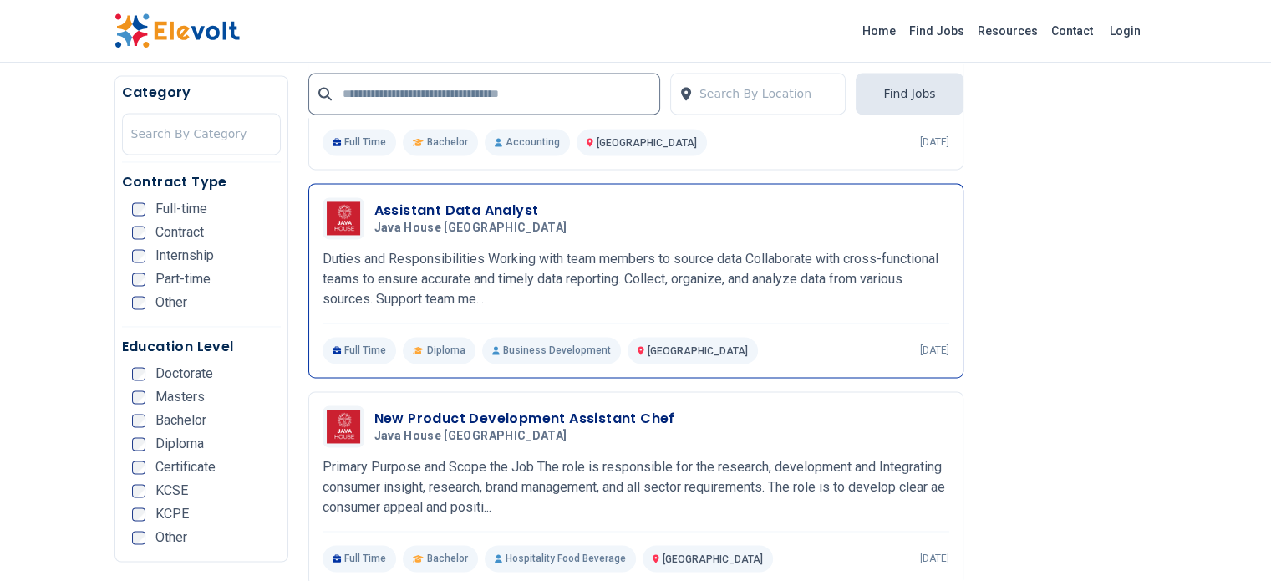
click at [416, 200] on h3 "Assistant Data Analyst" at bounding box center [474, 210] width 200 height 20
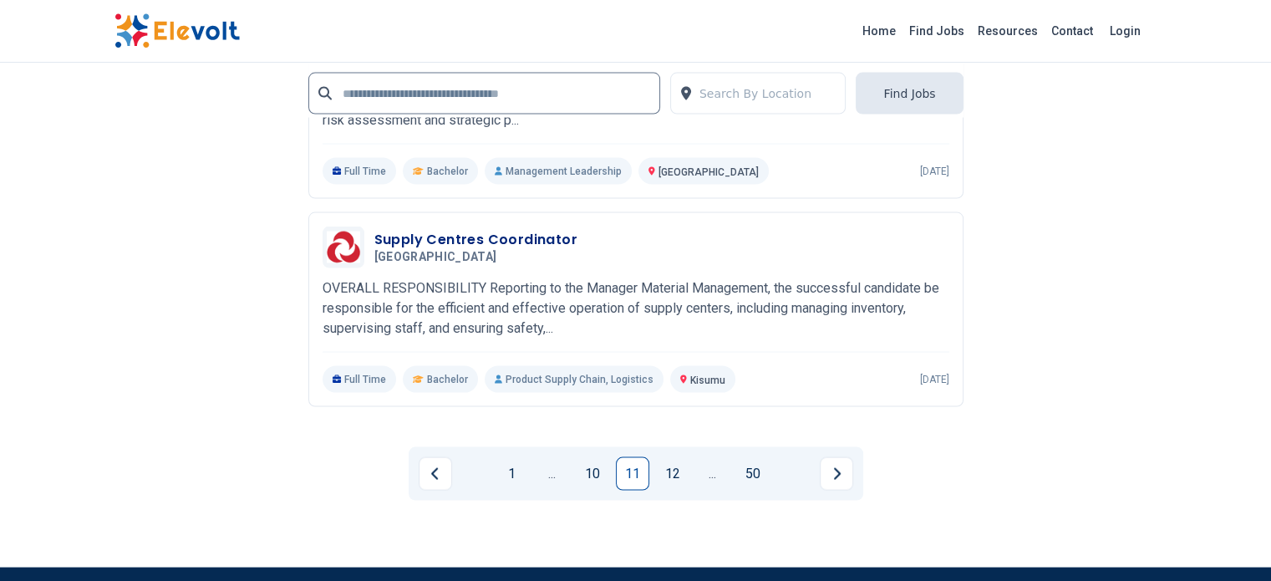
scroll to position [3342, 0]
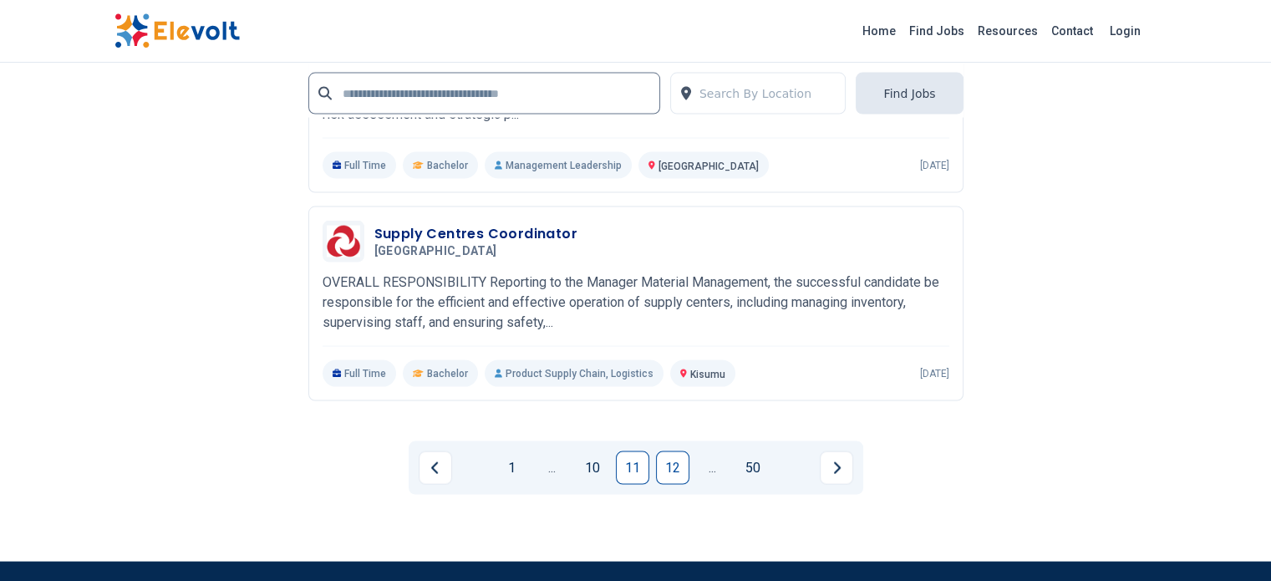
click at [673, 451] on link "12" at bounding box center [672, 467] width 33 height 33
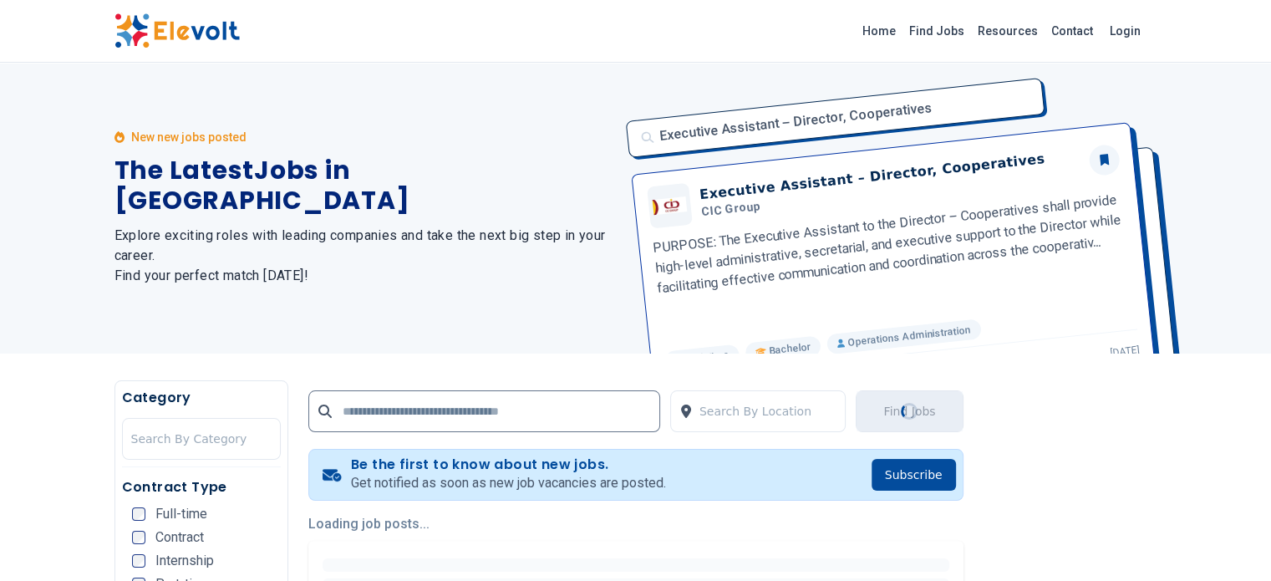
scroll to position [0, 0]
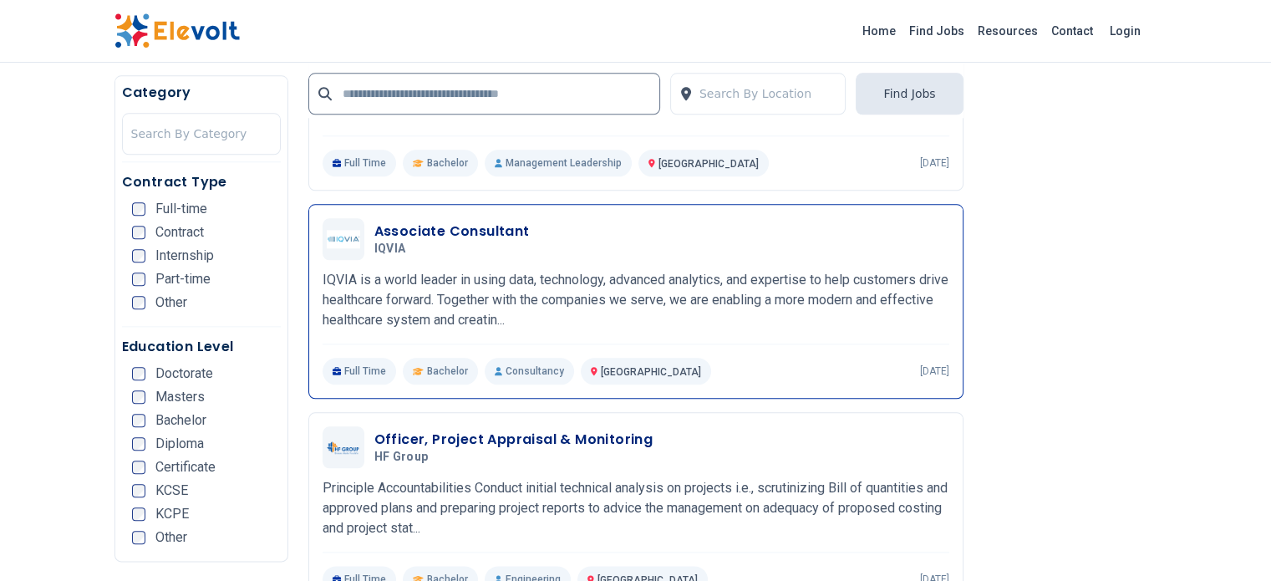
scroll to position [1838, 0]
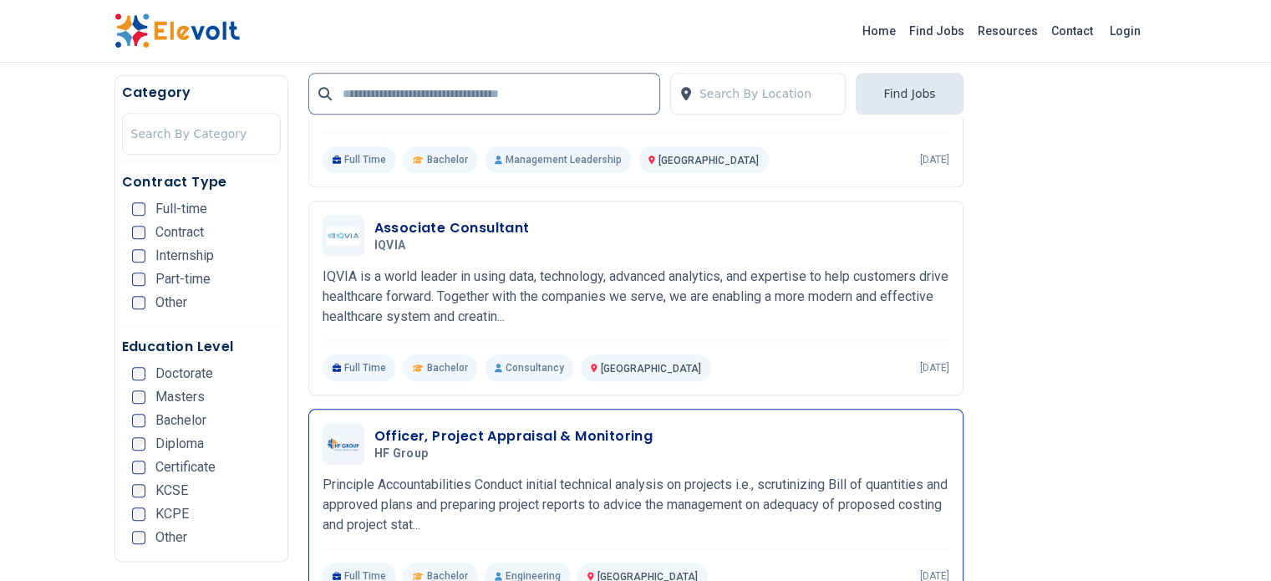
click at [477, 426] on h3 "Officer, Project Appraisal & Monitoring" at bounding box center [513, 436] width 279 height 20
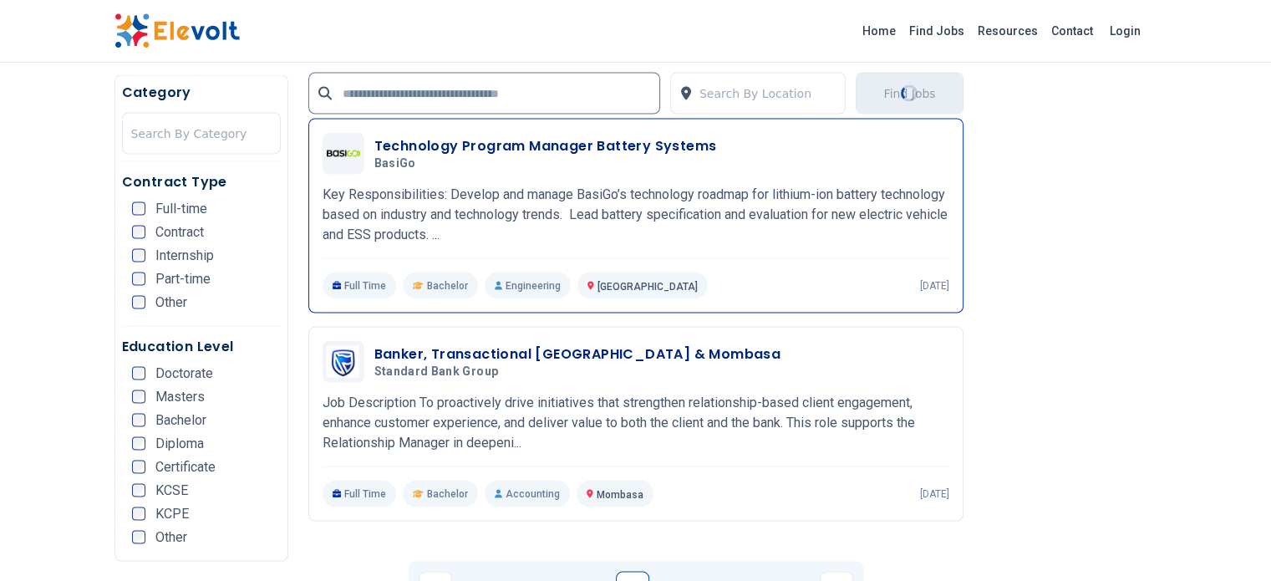
scroll to position [3258, 0]
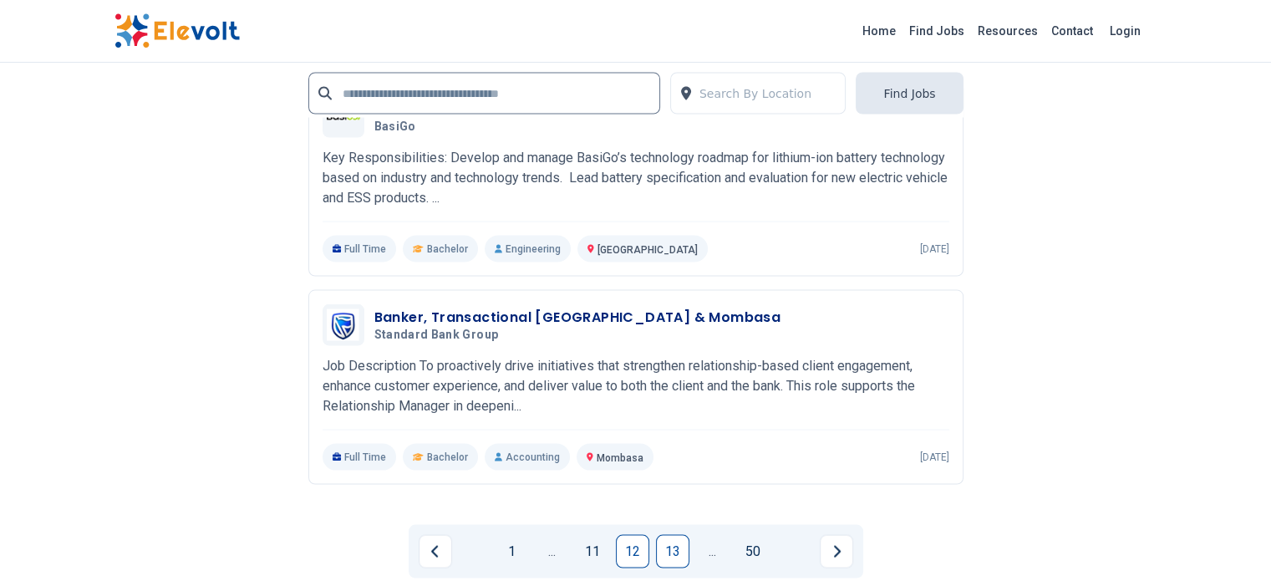
click at [665, 535] on link "13" at bounding box center [672, 551] width 33 height 33
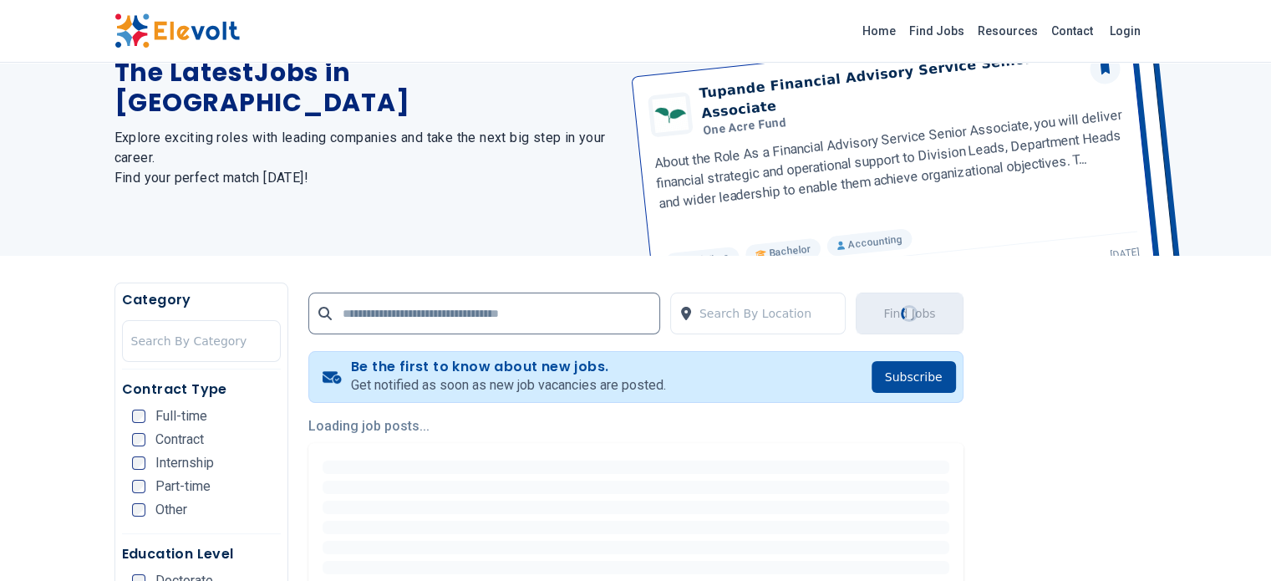
scroll to position [84, 0]
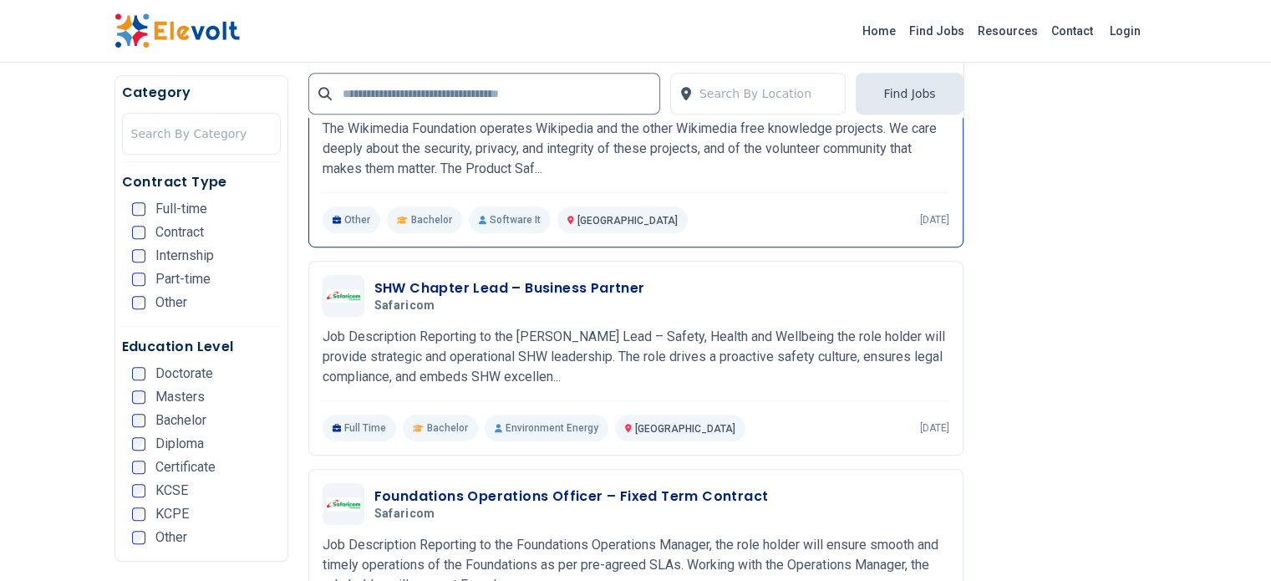
scroll to position [1086, 0]
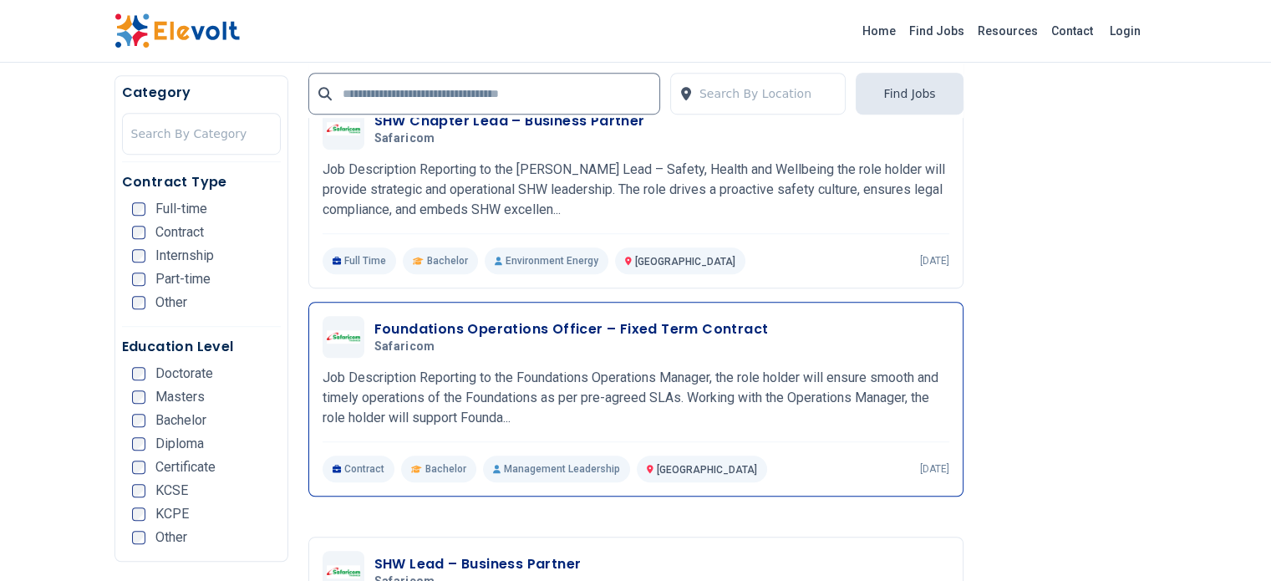
click at [501, 319] on h3 "Foundations Operations Officer – Fixed Term Contract" at bounding box center [571, 329] width 394 height 20
click at [614, 319] on h3 "Foundations Operations Officer – Fixed Term Contract" at bounding box center [571, 329] width 394 height 20
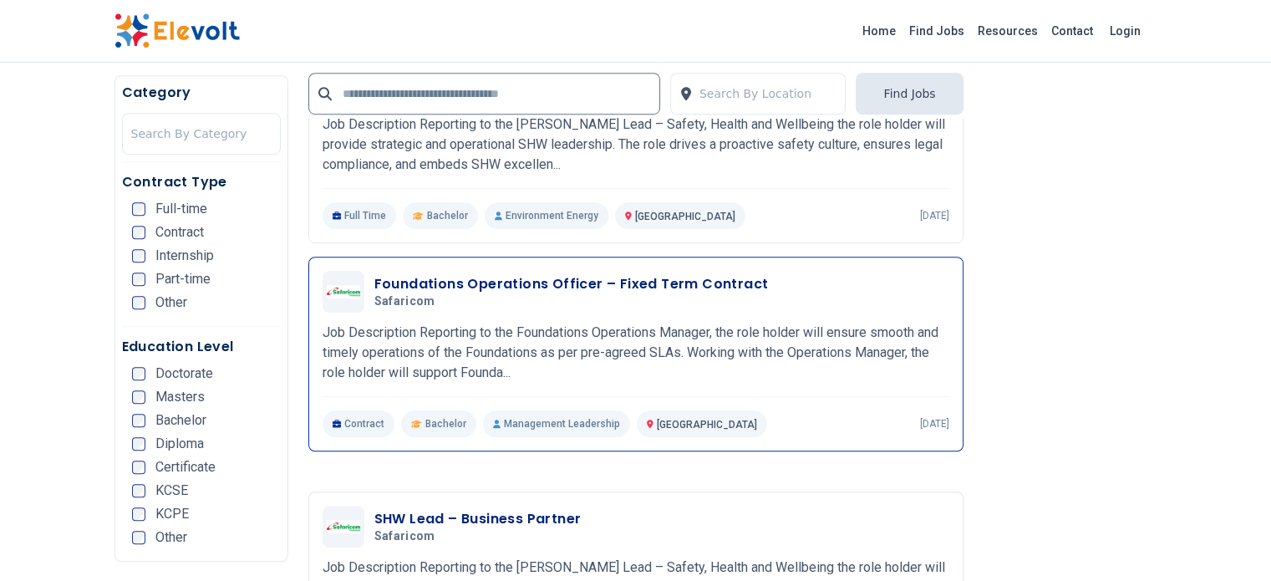
scroll to position [1253, 0]
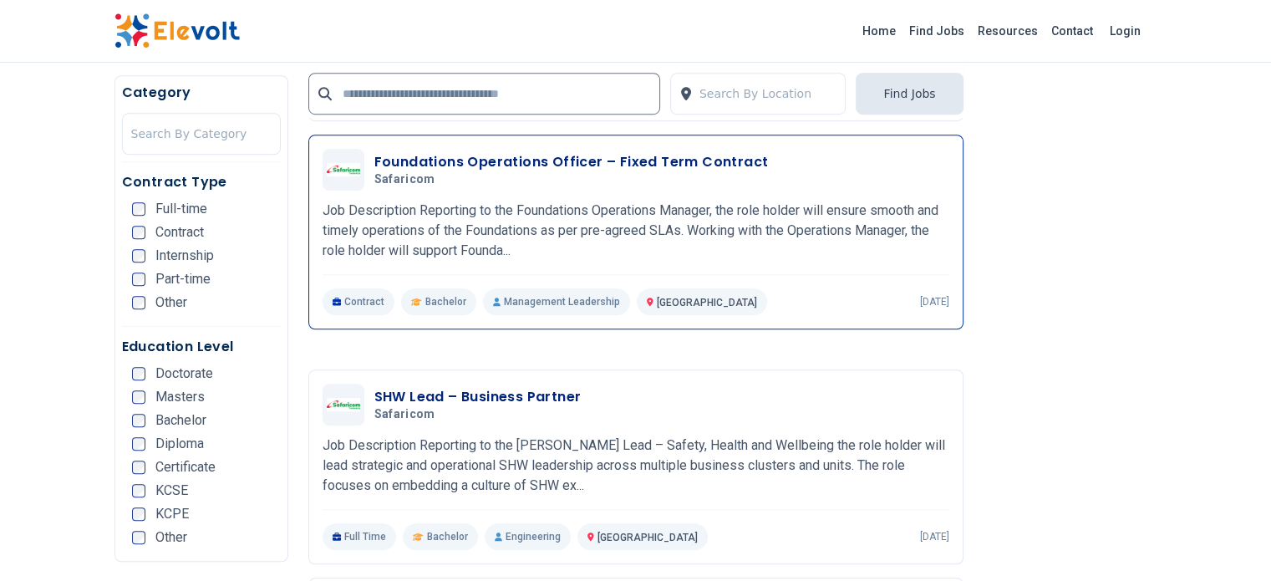
click at [416, 152] on h3 "Foundations Operations Officer – Fixed Term Contract" at bounding box center [571, 162] width 394 height 20
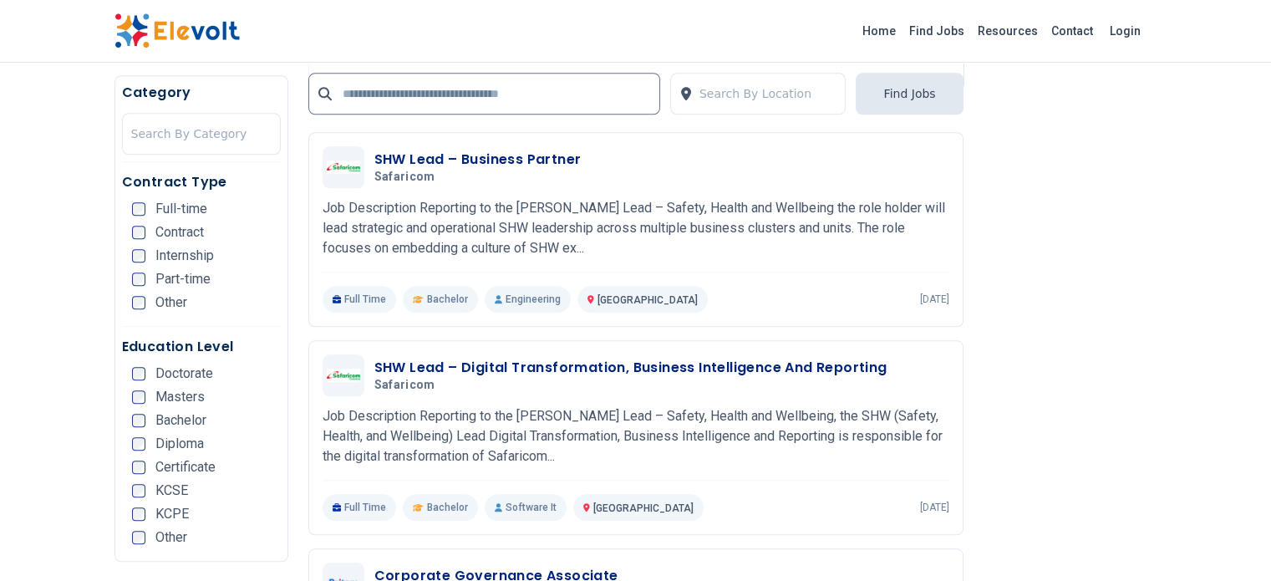
scroll to position [1504, 0]
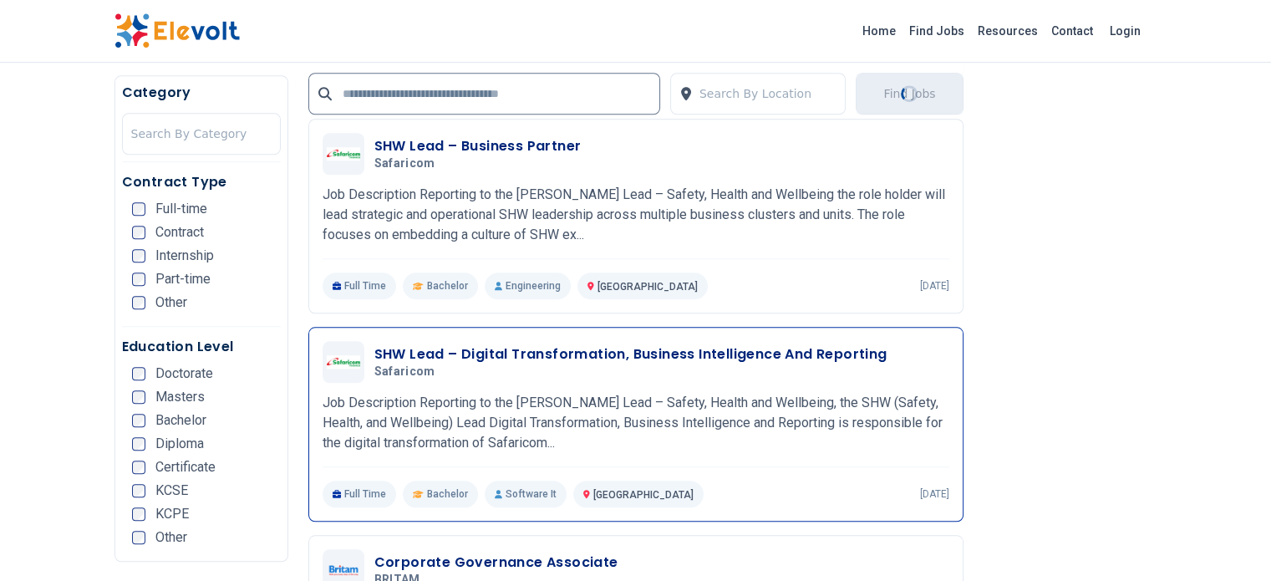
click at [516, 341] on div "SHW Lead – Digital Transformation, Business Intelligence And Reporting Safarico…" at bounding box center [635, 362] width 627 height 42
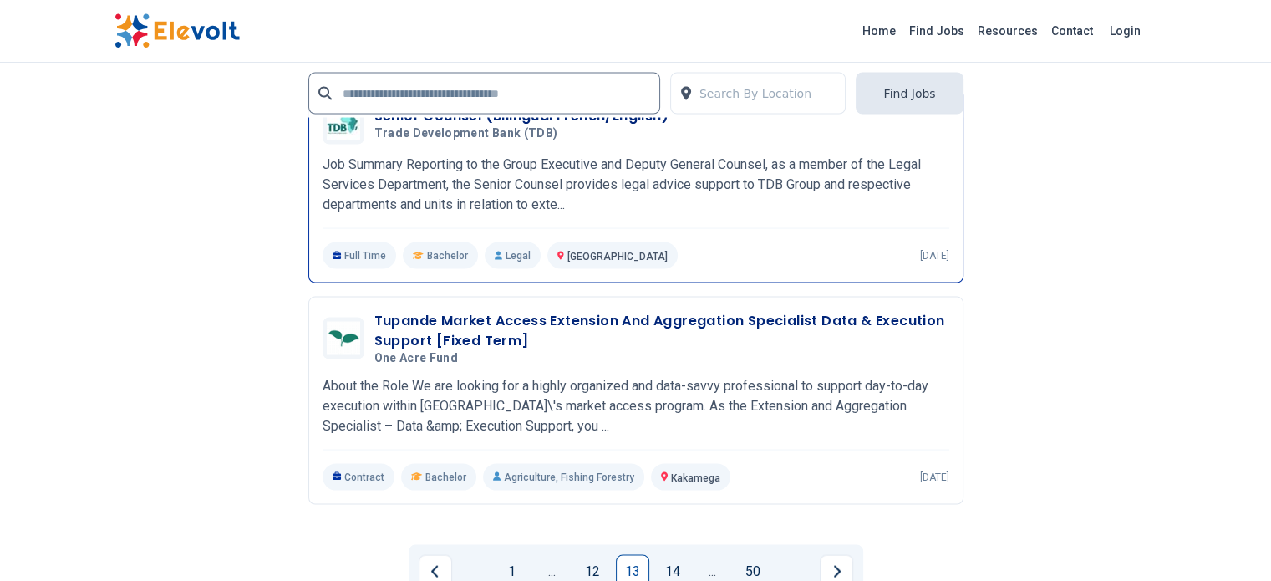
scroll to position [3258, 0]
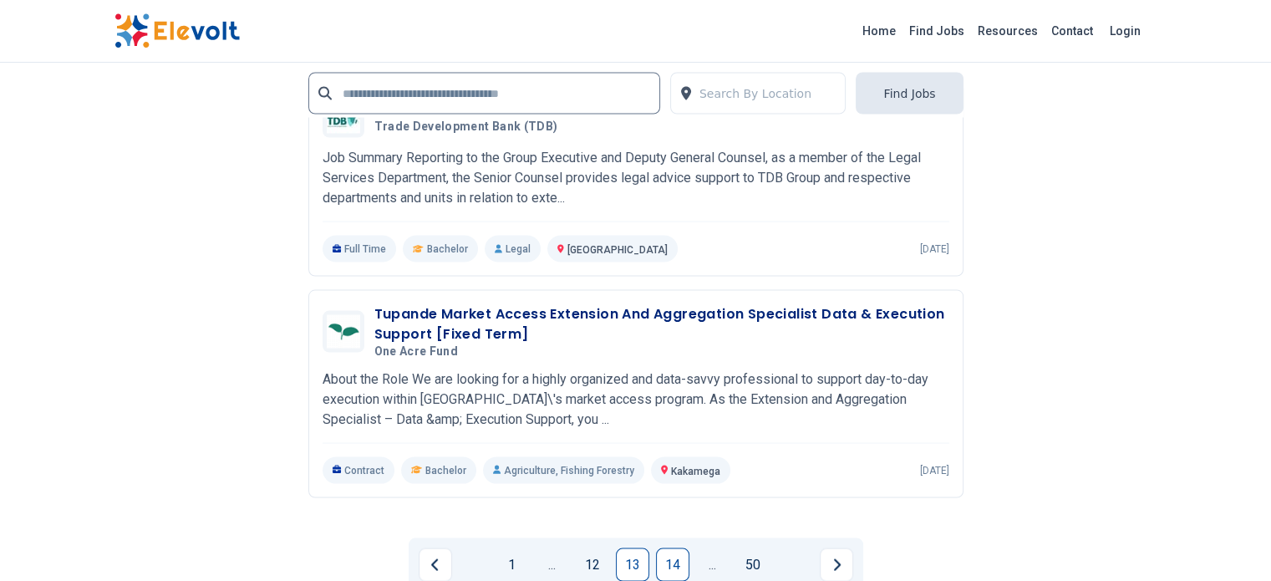
click at [672, 548] on link "14" at bounding box center [672, 564] width 33 height 33
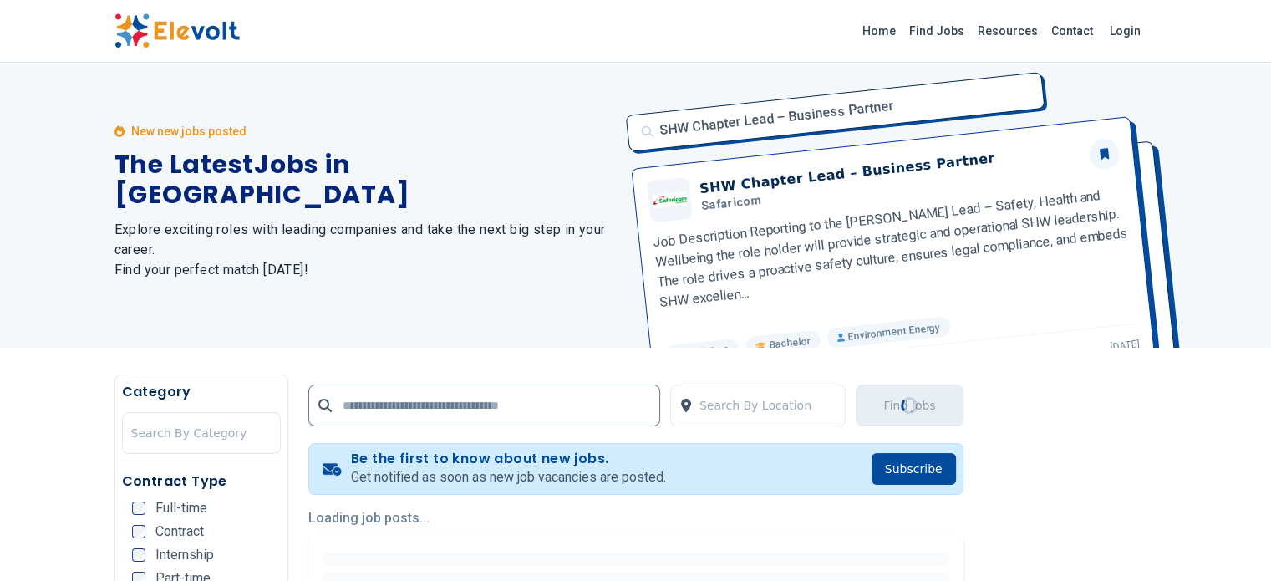
scroll to position [0, 0]
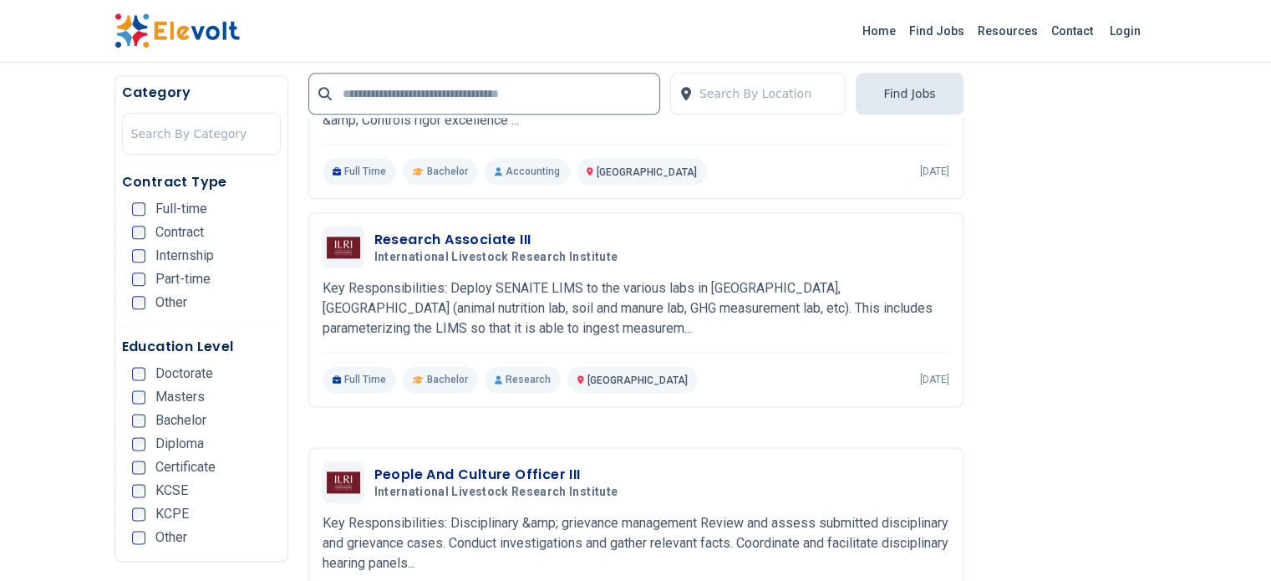
scroll to position [2005, 0]
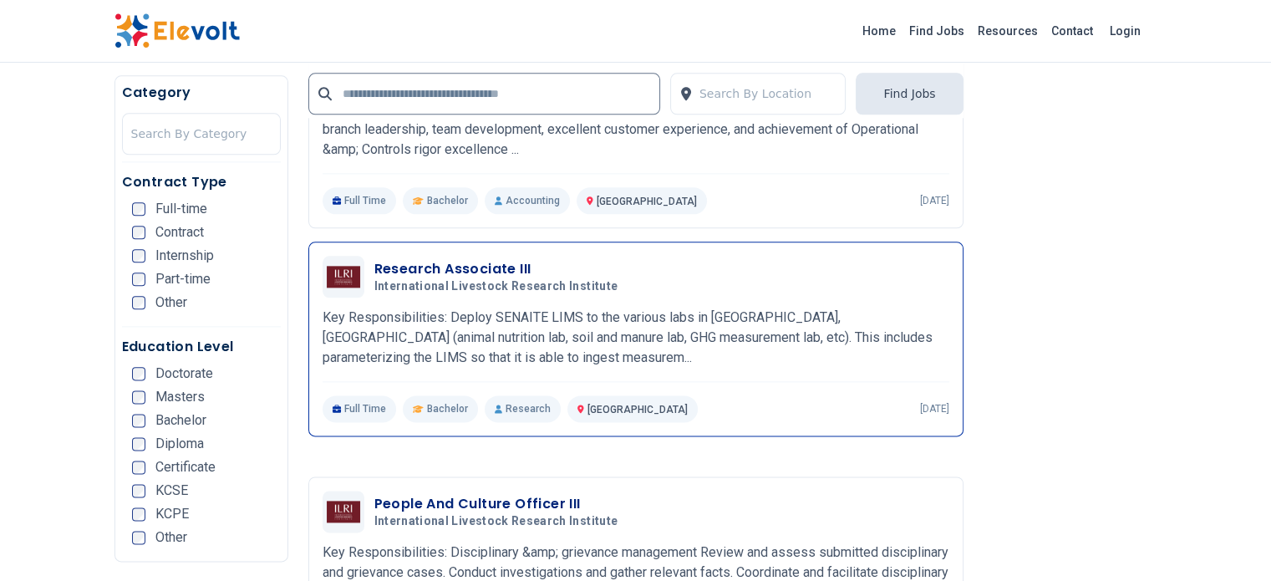
click at [418, 259] on h3 "Research Associate III" at bounding box center [499, 269] width 251 height 20
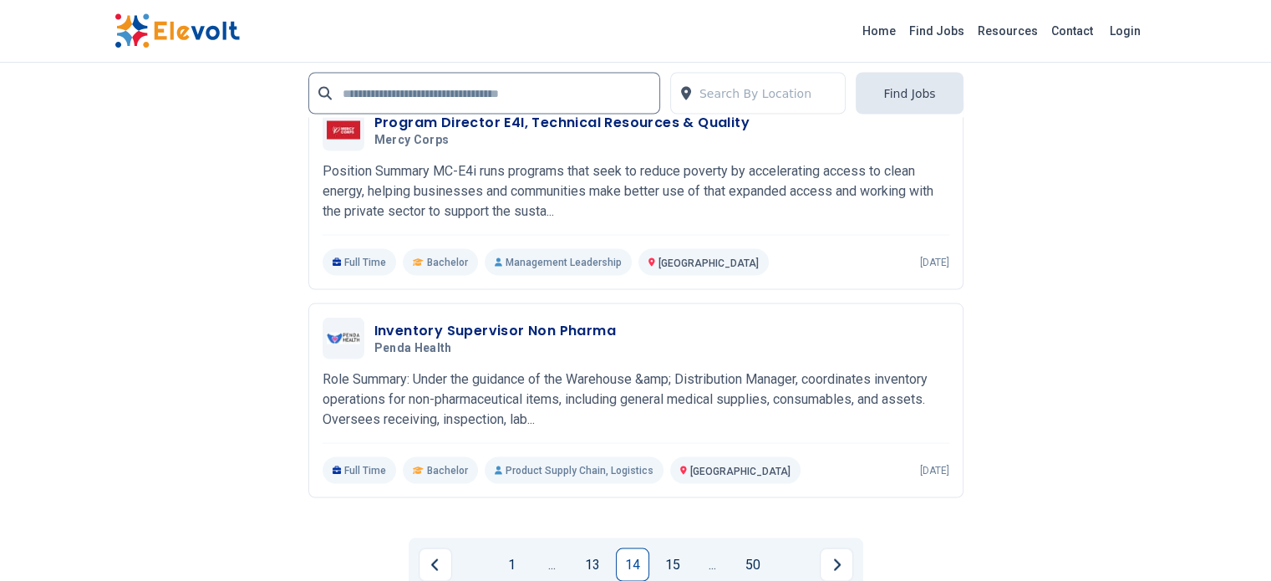
scroll to position [3258, 0]
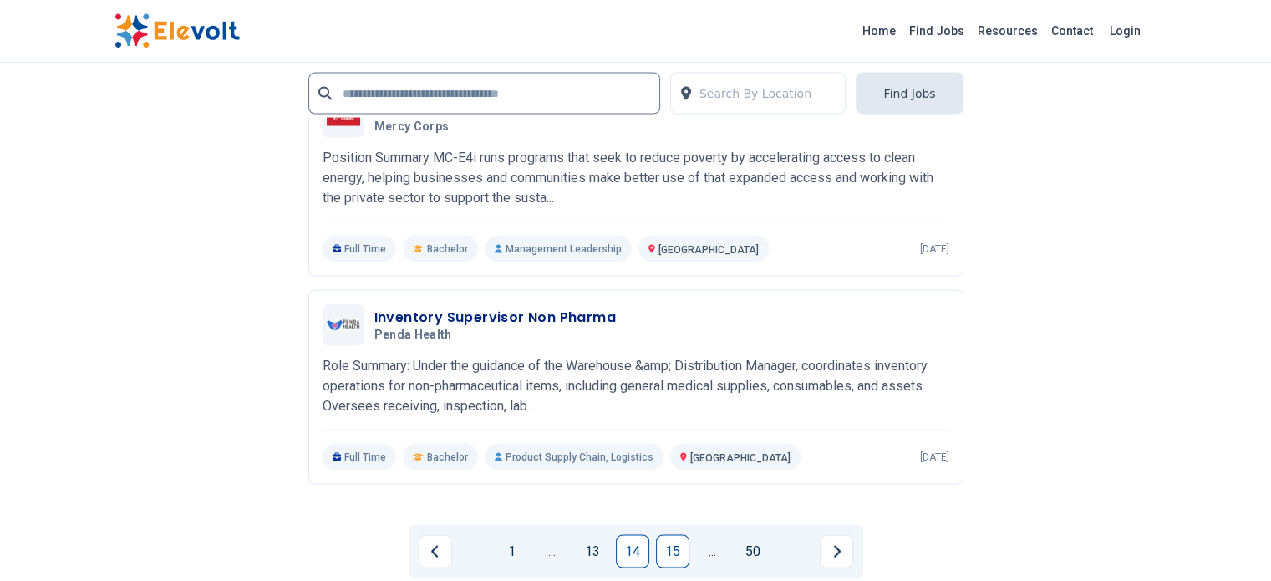
click at [668, 535] on link "15" at bounding box center [672, 551] width 33 height 33
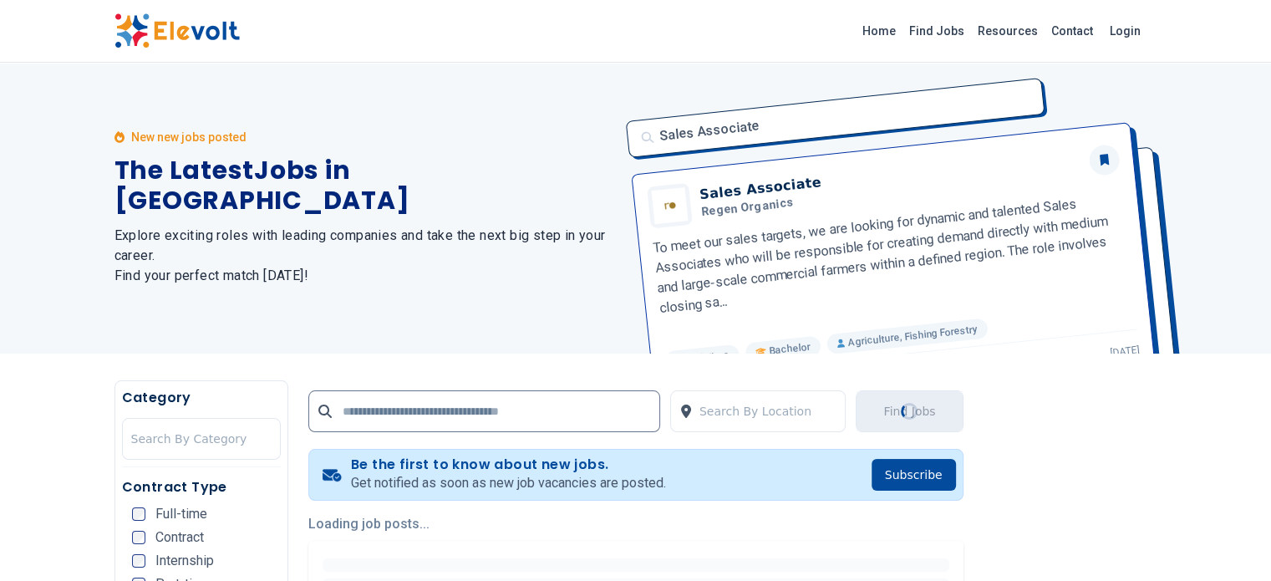
scroll to position [0, 0]
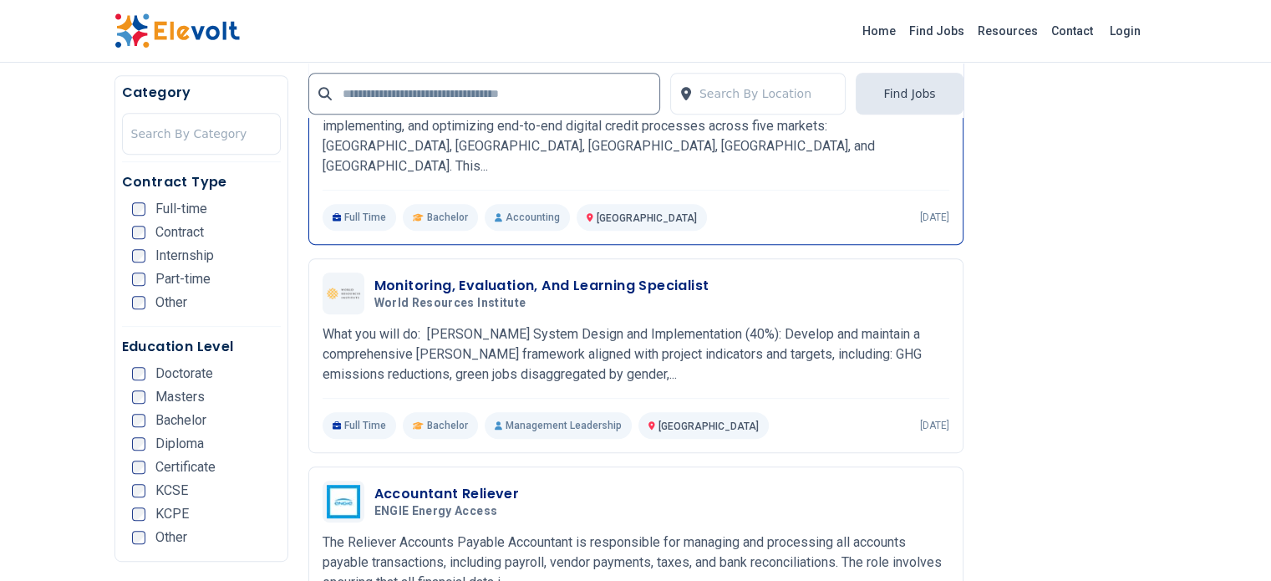
scroll to position [752, 0]
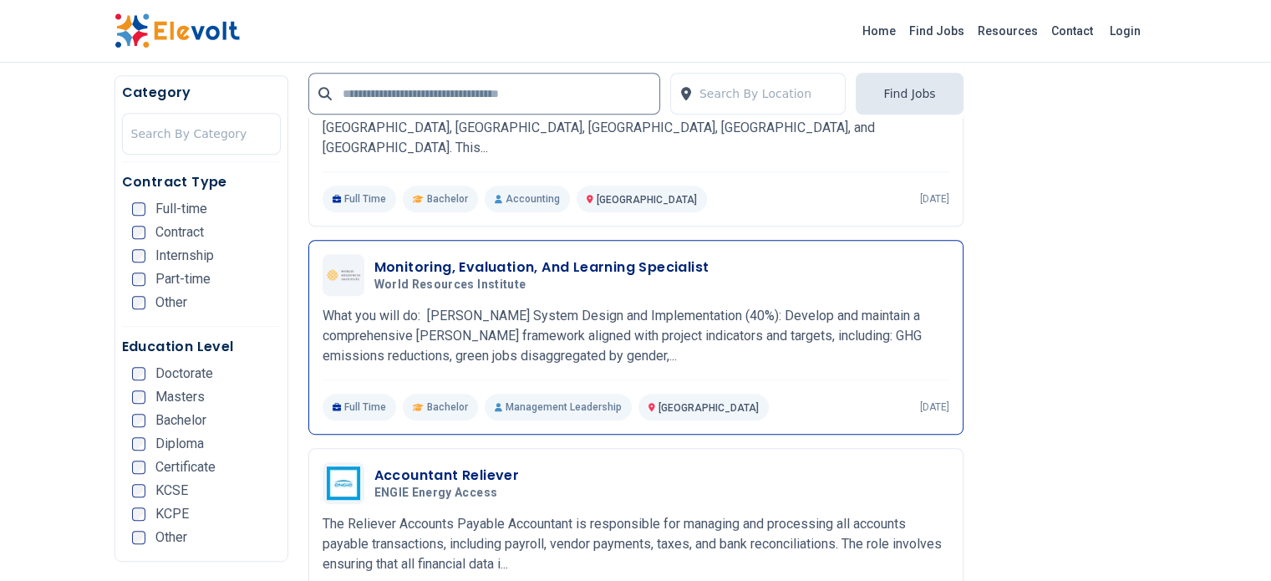
click at [415, 257] on h3 "Monitoring, Evaluation, And Learning Specialist" at bounding box center [541, 267] width 335 height 20
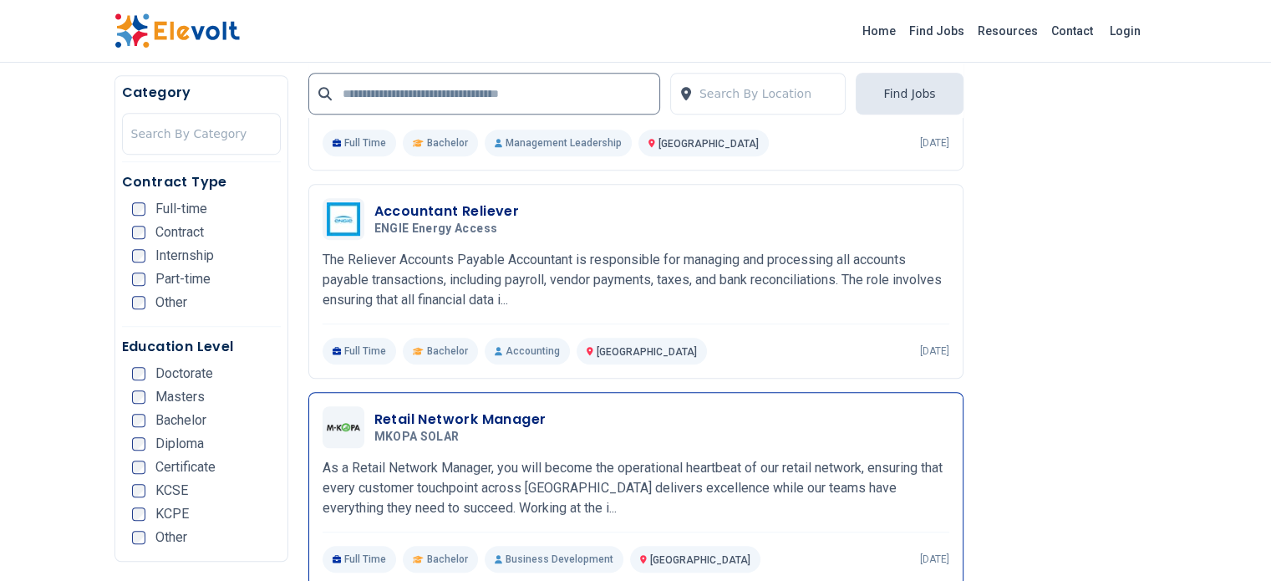
scroll to position [668, 0]
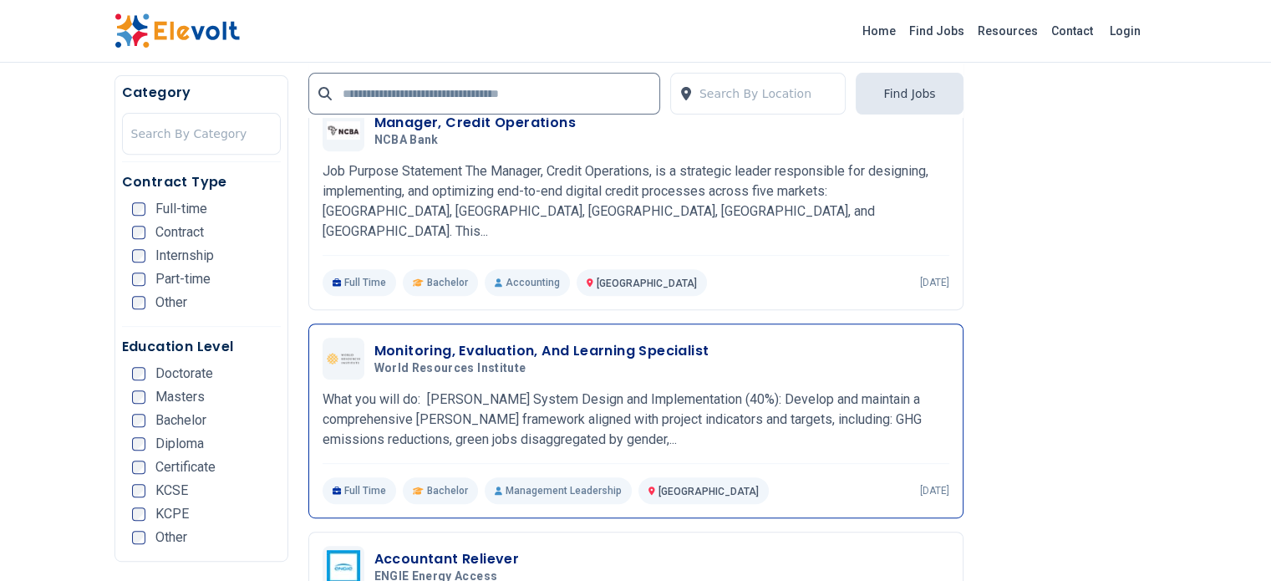
click at [471, 341] on h3 "Monitoring, Evaluation, And Learning Specialist" at bounding box center [541, 351] width 335 height 20
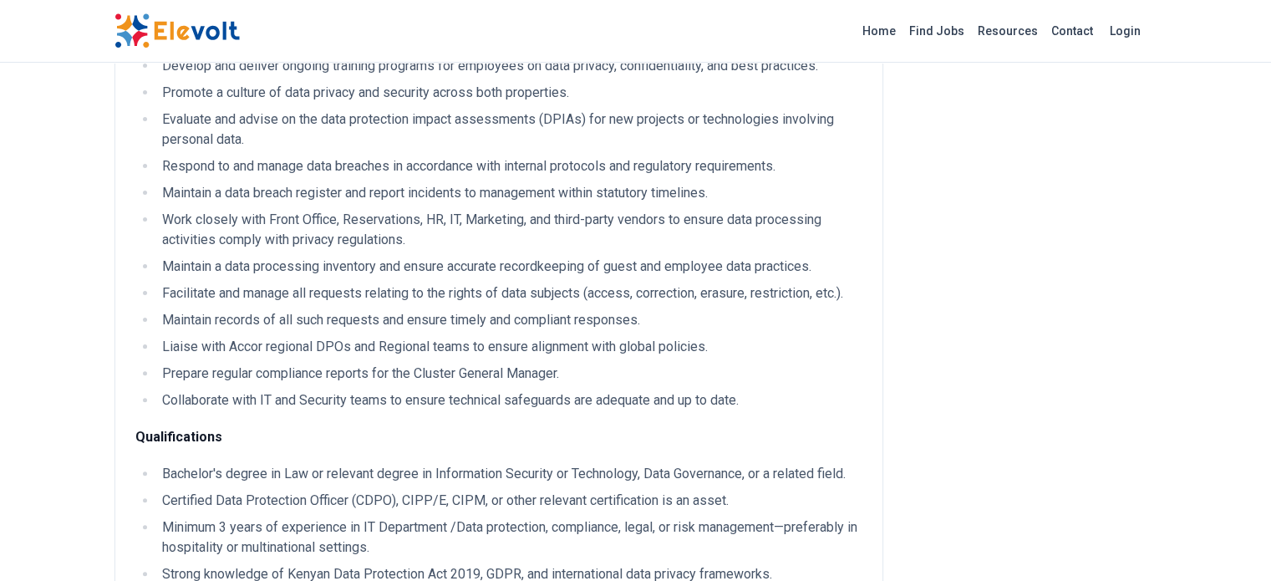
scroll to position [585, 0]
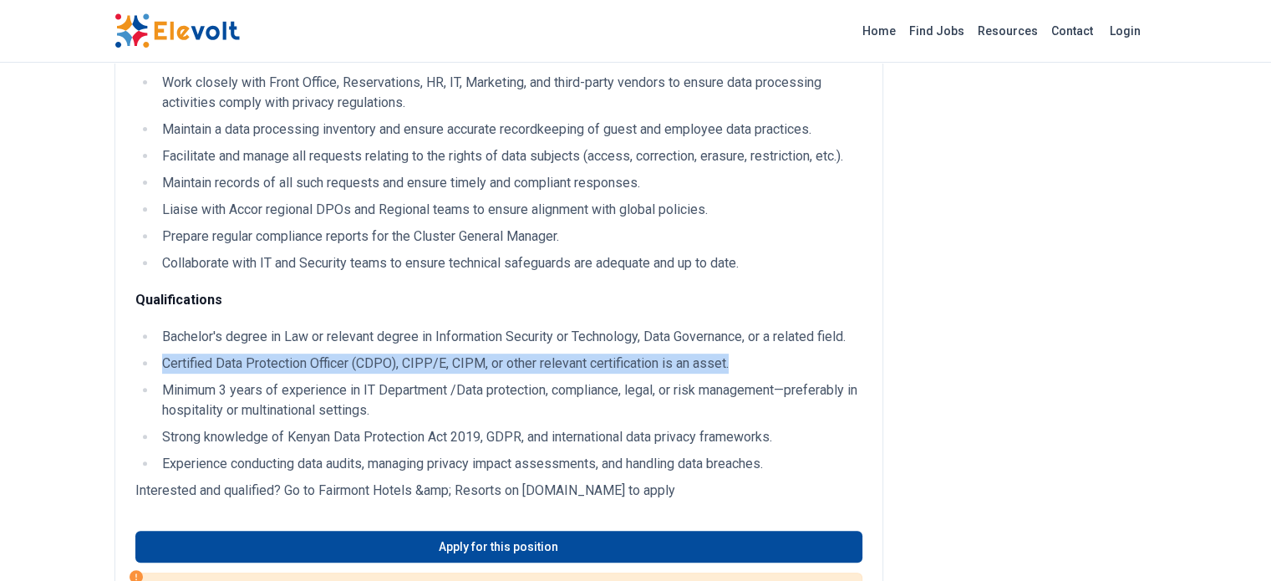
drag, startPoint x: 63, startPoint y: 307, endPoint x: 658, endPoint y: 308, distance: 594.8
click at [658, 353] on li "Certified Data Protection Officer (CDPO), CIPP/E, CIPM, or other relevant certi…" at bounding box center [509, 363] width 705 height 20
copy li "Certified Data Protection Officer (CDPO), CIPP/E, CIPM, or other relevant certi…"
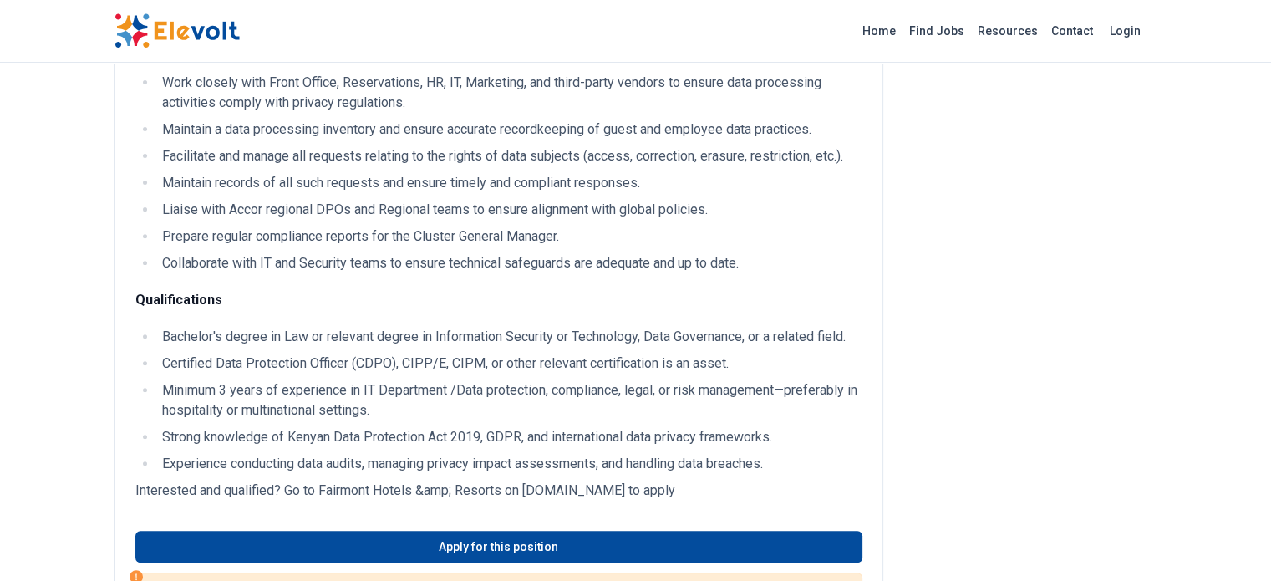
click at [835, 441] on div "Job Description Reporting to the Cluster General Manager, responsibilities and …" at bounding box center [498, 143] width 769 height 1118
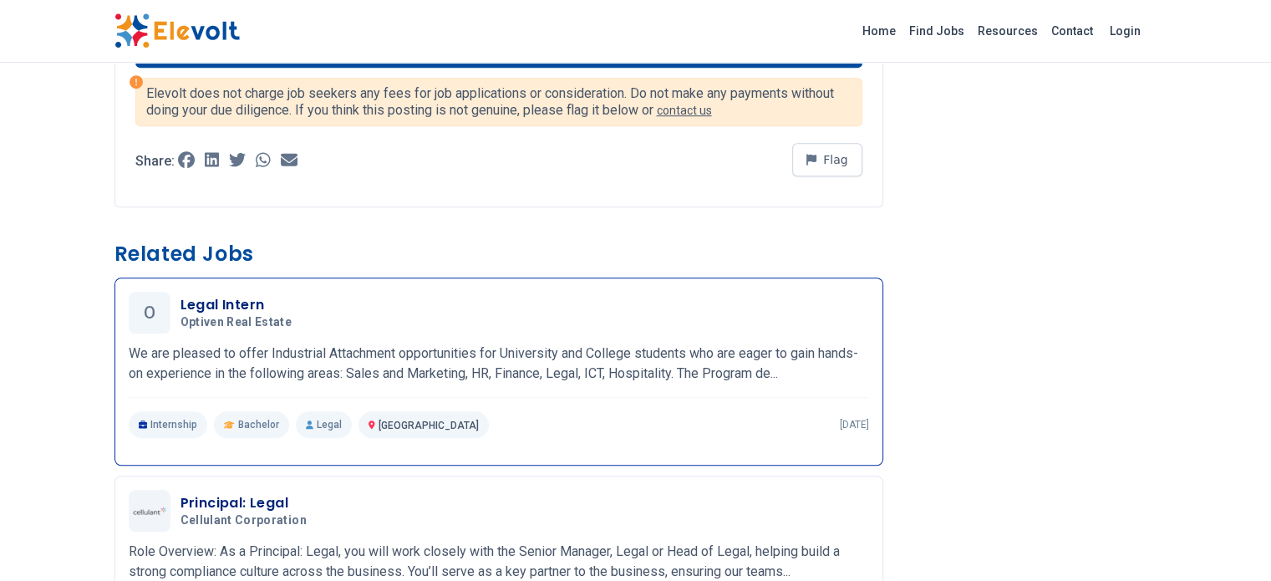
scroll to position [1086, 0]
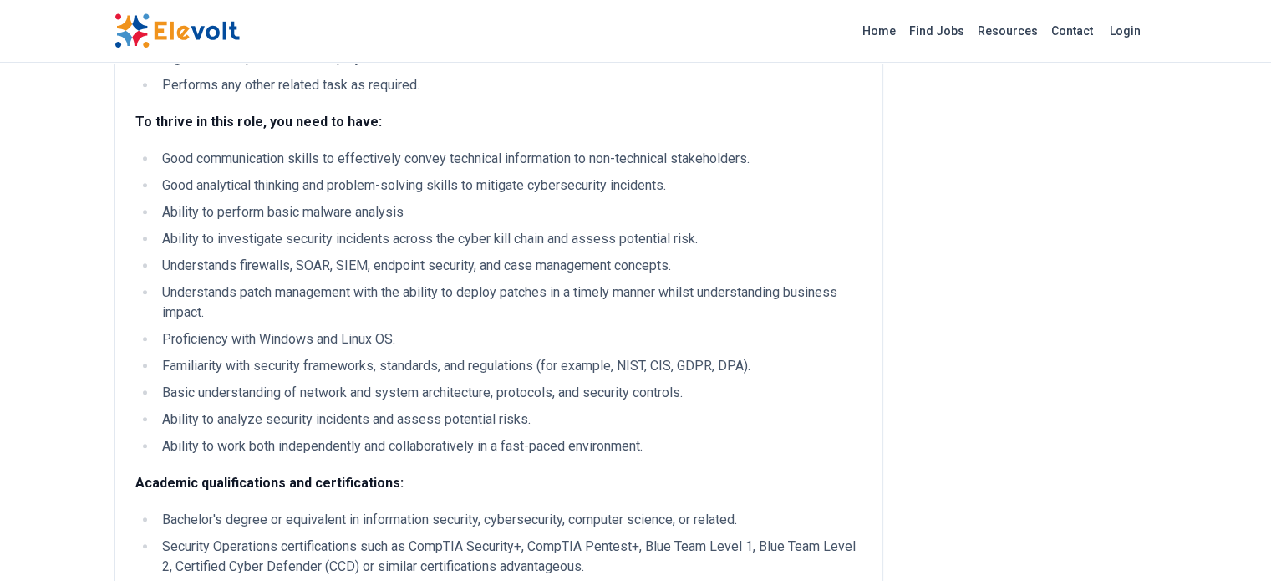
scroll to position [919, 0]
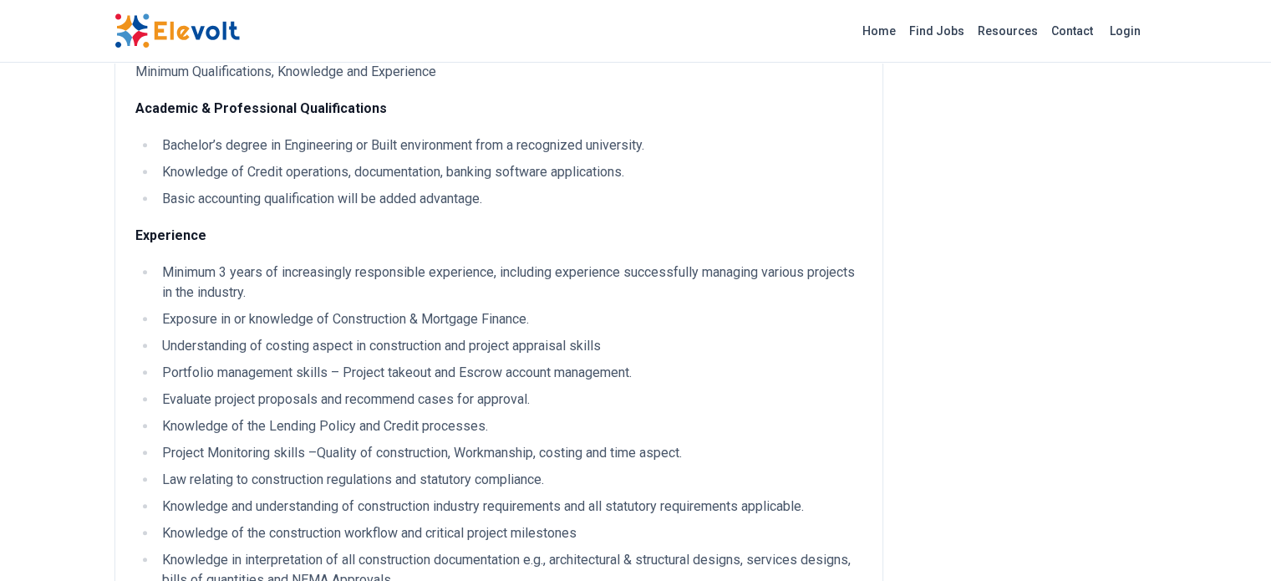
scroll to position [1002, 0]
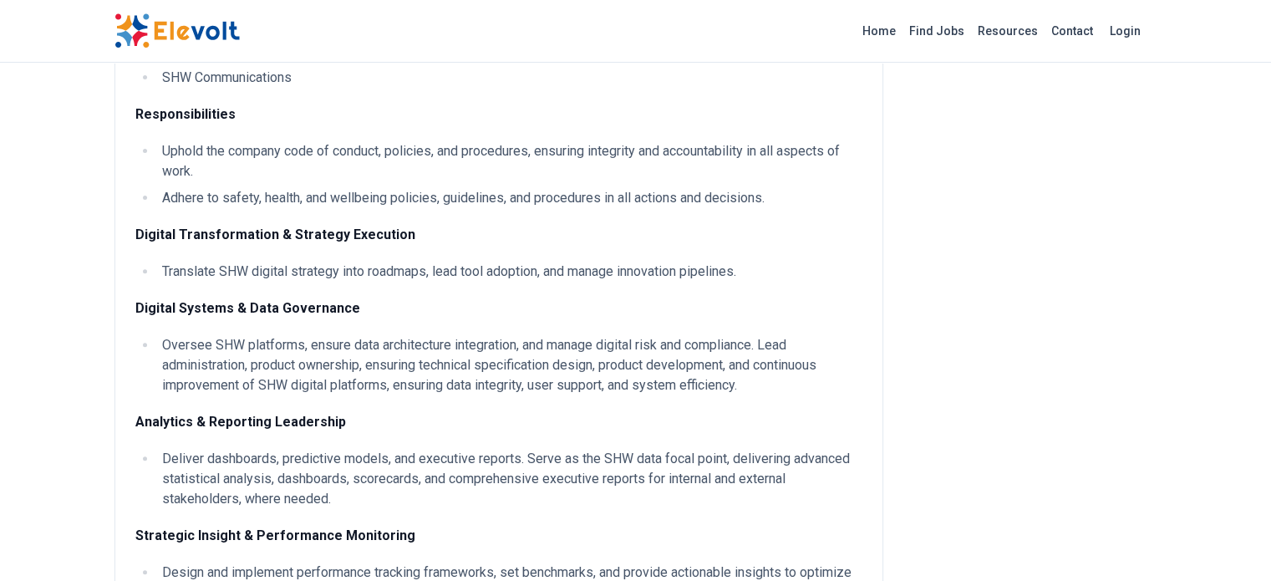
scroll to position [585, 0]
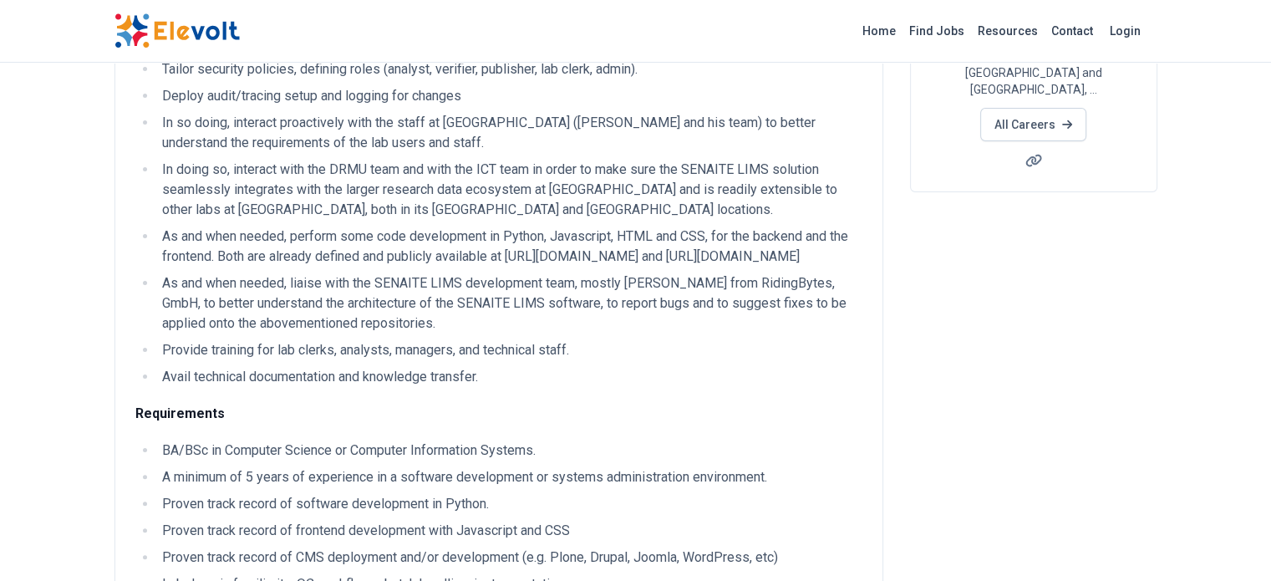
scroll to position [334, 0]
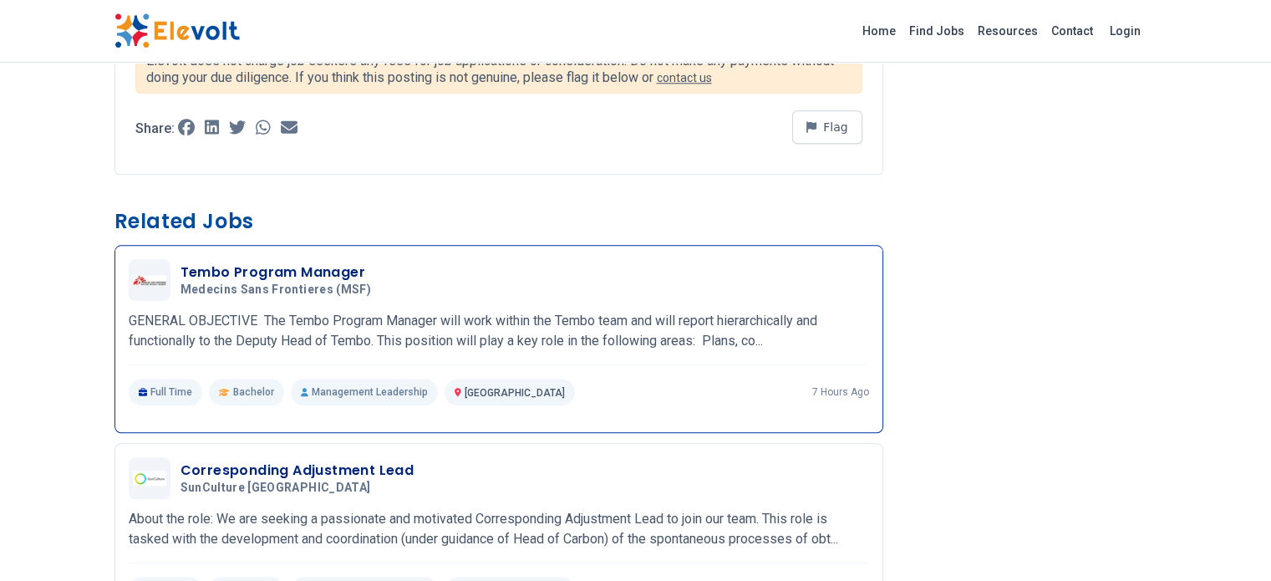
scroll to position [1337, 0]
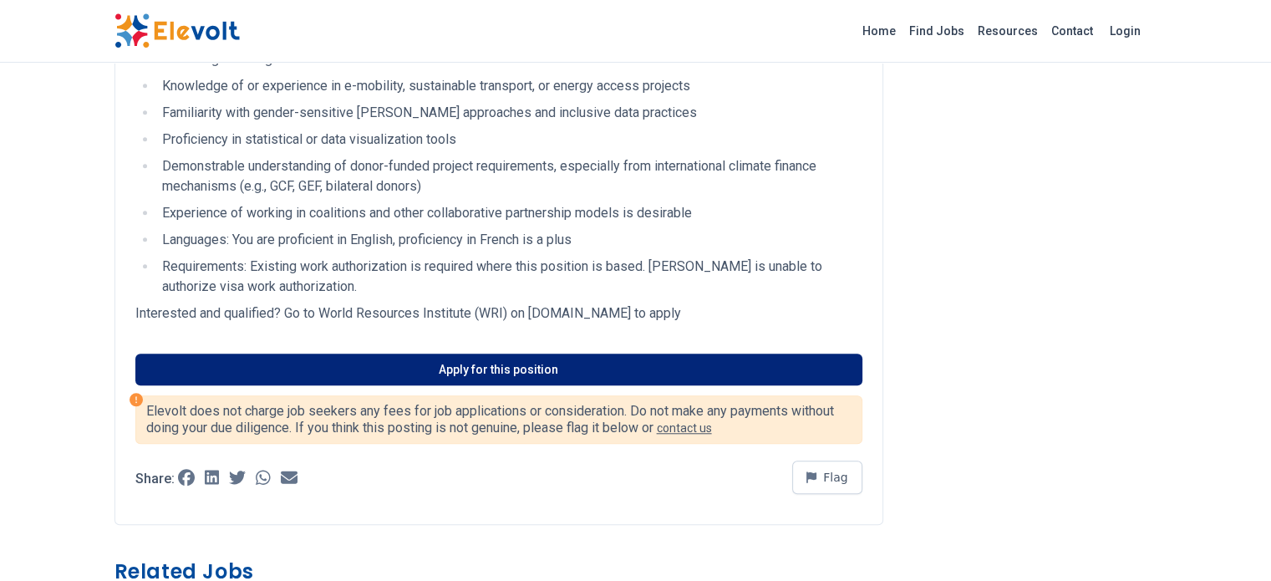
click at [476, 353] on link "Apply for this position" at bounding box center [498, 369] width 727 height 32
